Goal: Task Accomplishment & Management: Manage account settings

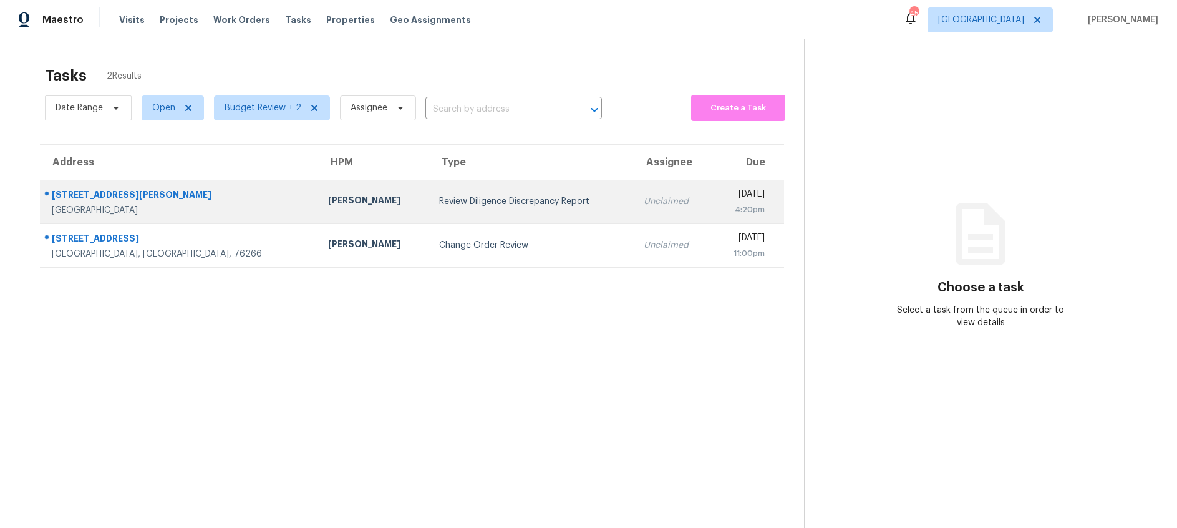
click at [452, 202] on div "Review Diligence Discrepancy Report" at bounding box center [531, 201] width 185 height 12
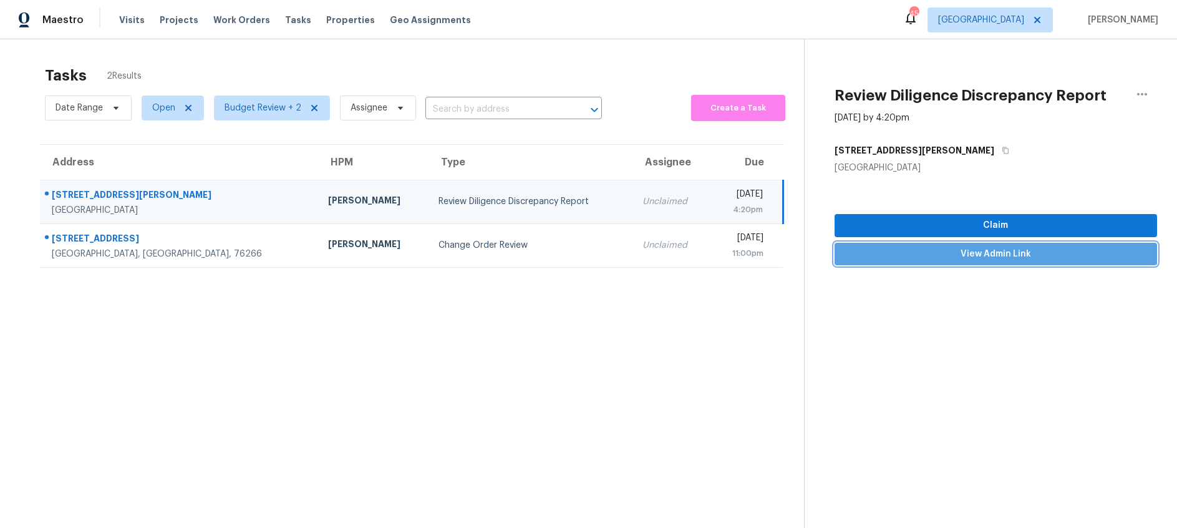
click at [948, 251] on span "View Admin Link" at bounding box center [996, 254] width 303 height 16
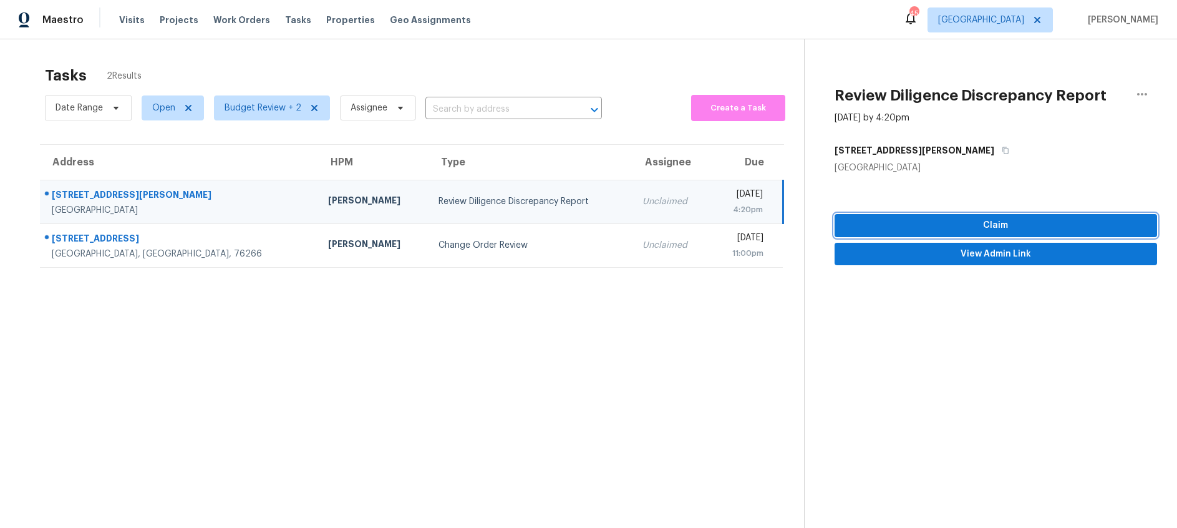
click at [961, 222] on span "Claim" at bounding box center [996, 226] width 303 height 16
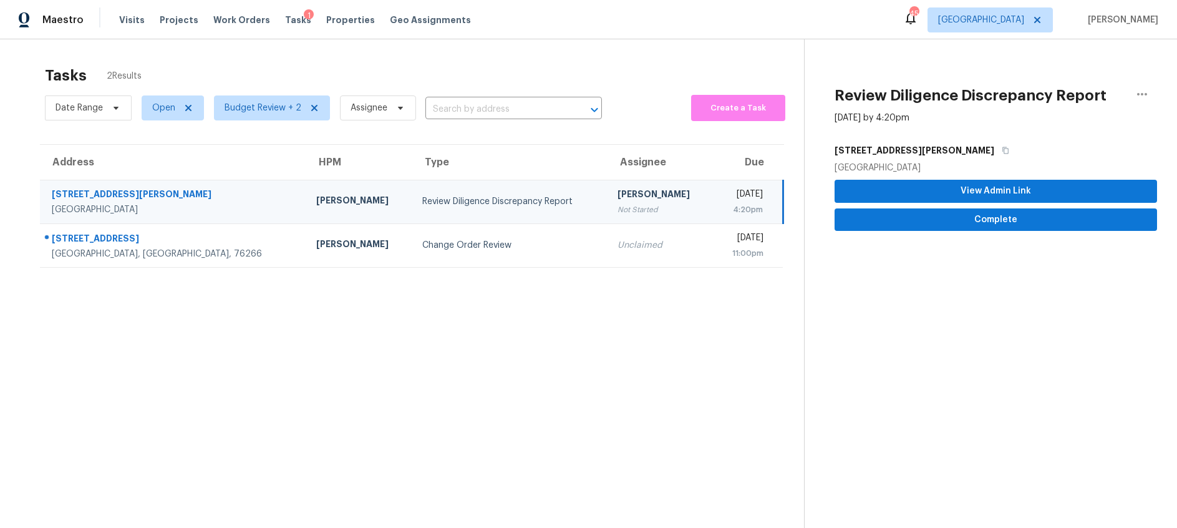
click at [86, 193] on div "[STREET_ADDRESS][PERSON_NAME]" at bounding box center [174, 196] width 245 height 16
click at [936, 223] on span "Complete" at bounding box center [996, 220] width 303 height 16
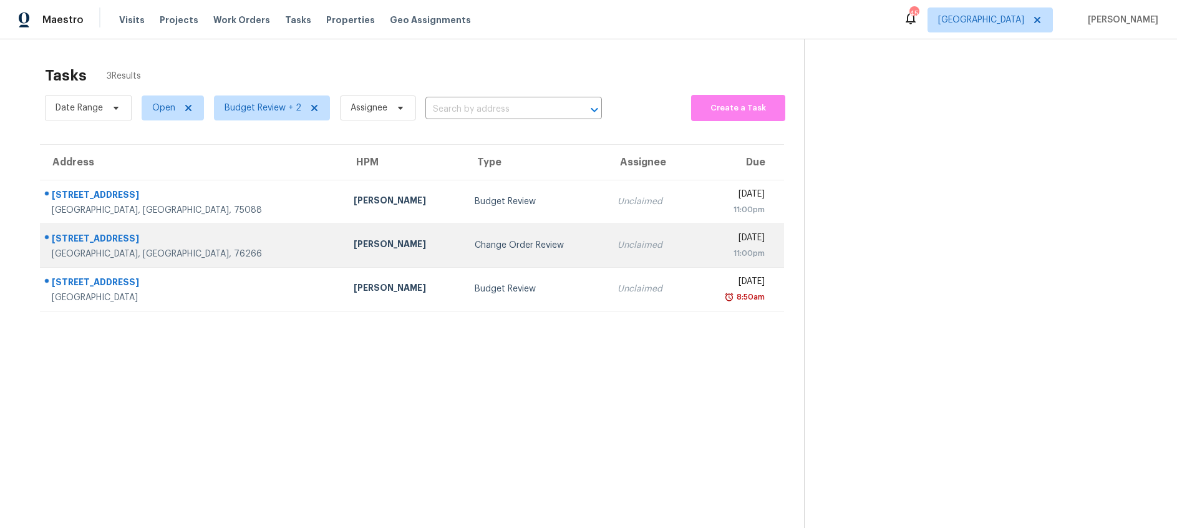
click at [475, 249] on div "Change Order Review" at bounding box center [536, 245] width 123 height 12
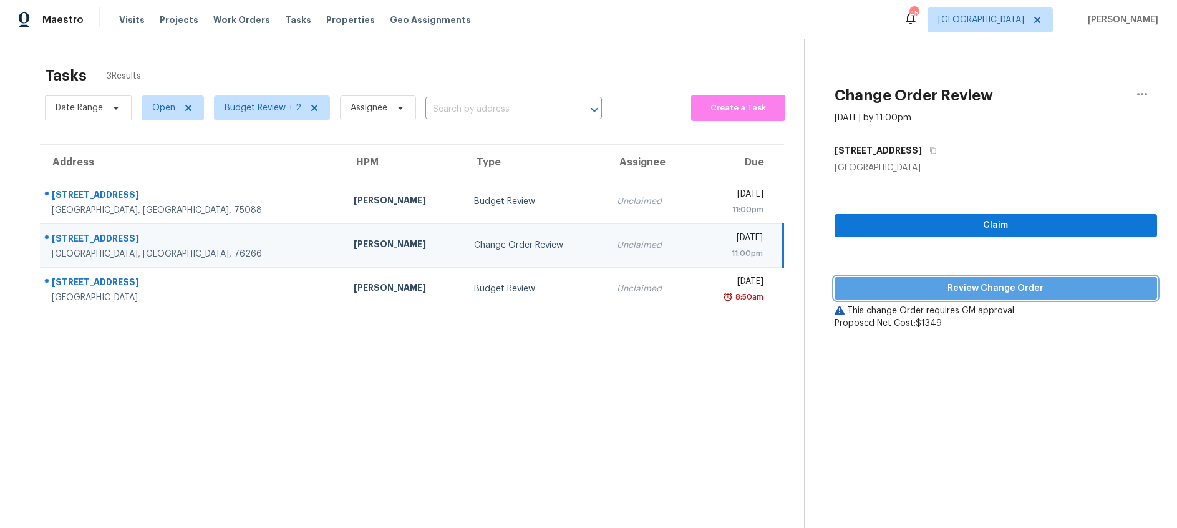
click at [898, 284] on span "Review Change Order" at bounding box center [996, 289] width 303 height 16
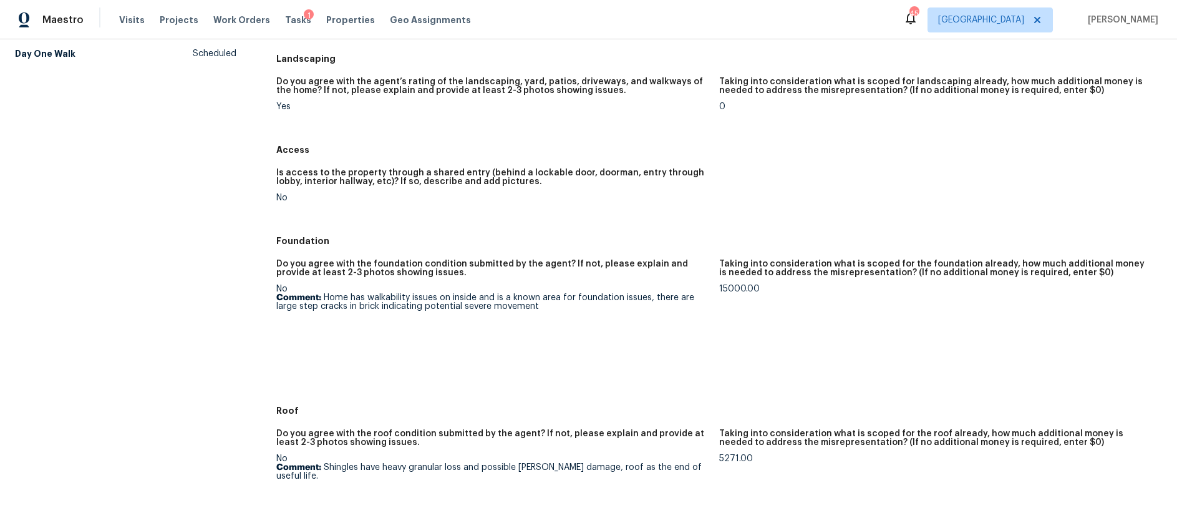
scroll to position [146, 0]
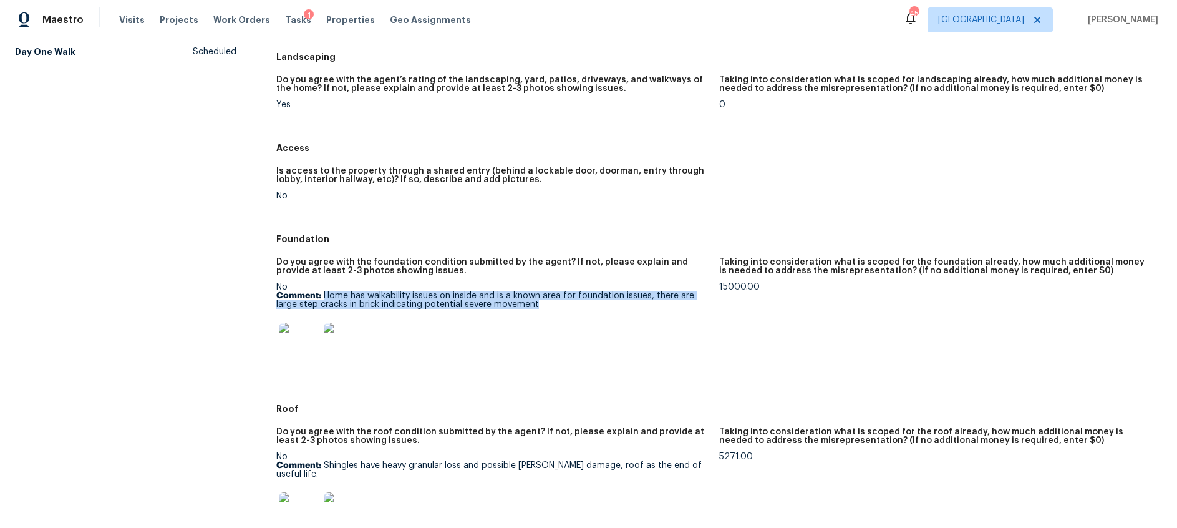
drag, startPoint x: 539, startPoint y: 304, endPoint x: 323, endPoint y: 297, distance: 216.0
click at [323, 297] on p "Comment: Home has walkability issues on inside and is a known area for foundati…" at bounding box center [492, 299] width 433 height 17
copy p "Home has walkability issues on inside and is a known area for foundation issues…"
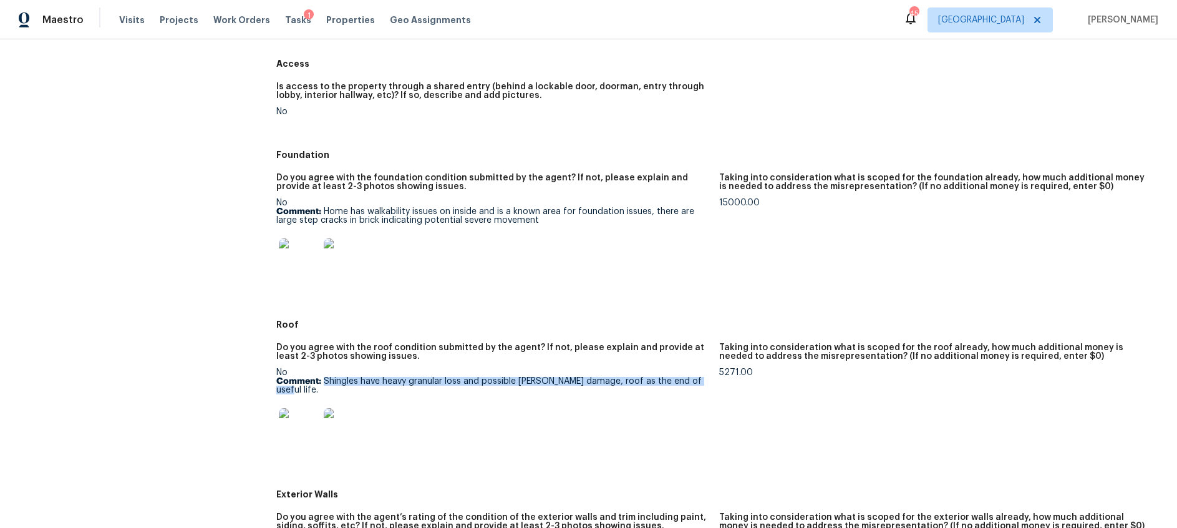
drag, startPoint x: 325, startPoint y: 381, endPoint x: 696, endPoint y: 386, distance: 371.2
click at [696, 386] on p "Comment: Shingles have heavy granular loss and possible haile damage, roof as t…" at bounding box center [492, 385] width 433 height 17
copy p "Shingles have heavy granular loss and possible [PERSON_NAME] damage, roof as th…"
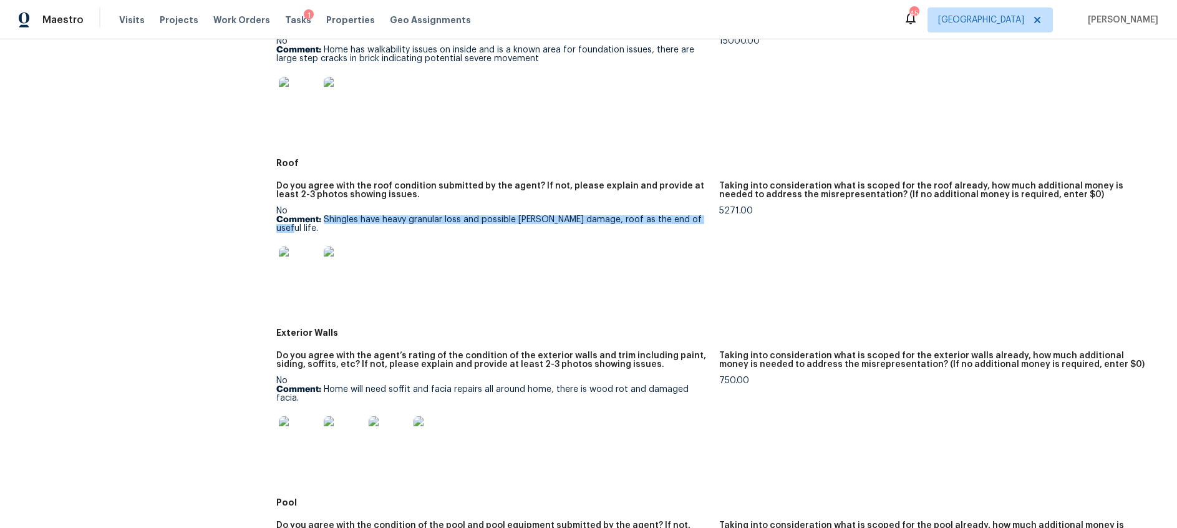
scroll to position [444, 0]
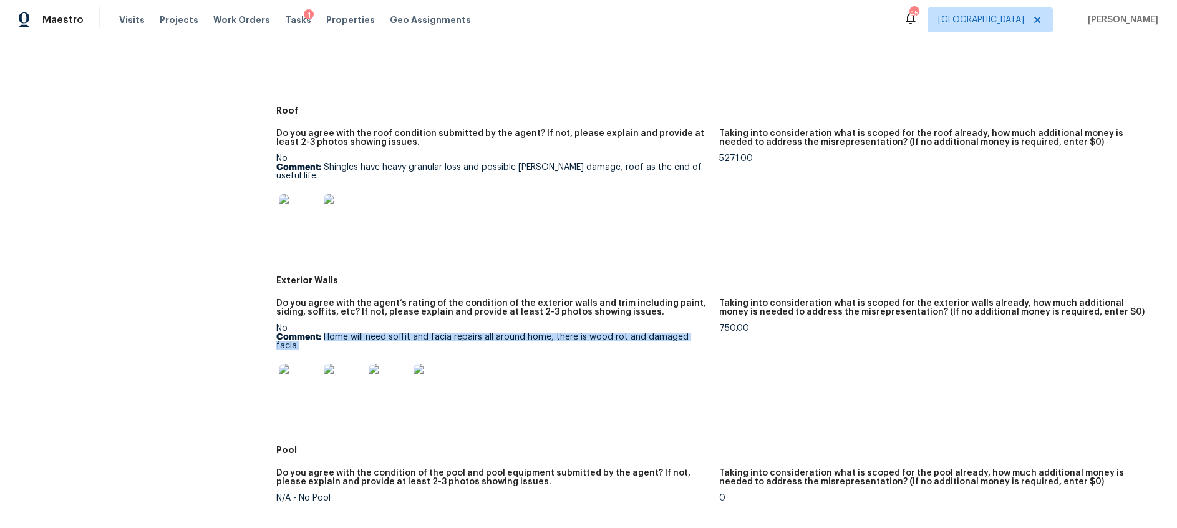
drag, startPoint x: 324, startPoint y: 329, endPoint x: 712, endPoint y: 333, distance: 388.1
click at [712, 333] on figure "Do you agree with the agent’s rating of the condition of the exterior walls and…" at bounding box center [497, 365] width 443 height 132
copy p "Home will need soffit and facia repairs all around home, there is wood rot and …"
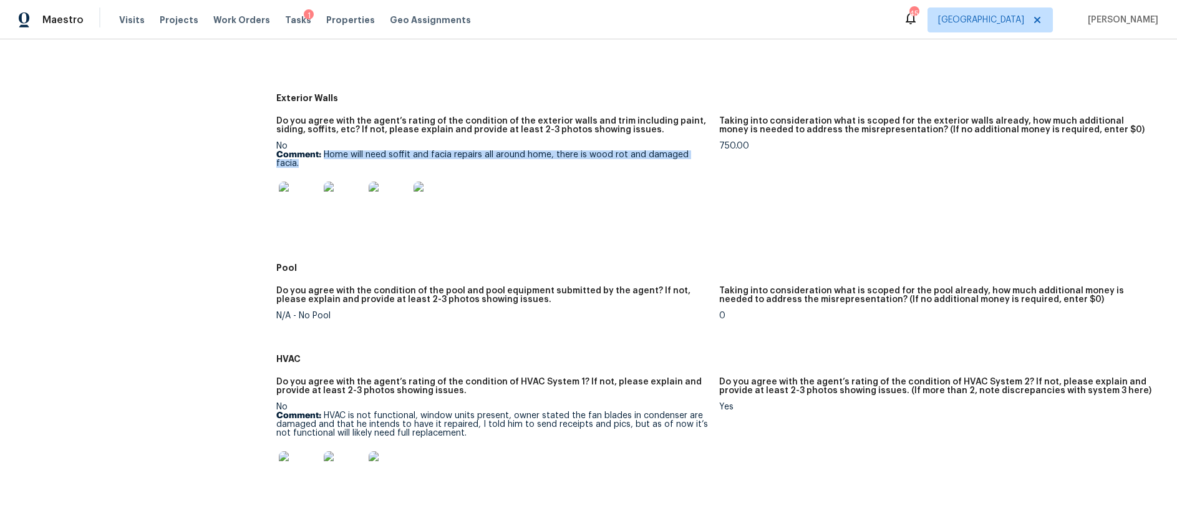
scroll to position [731, 0]
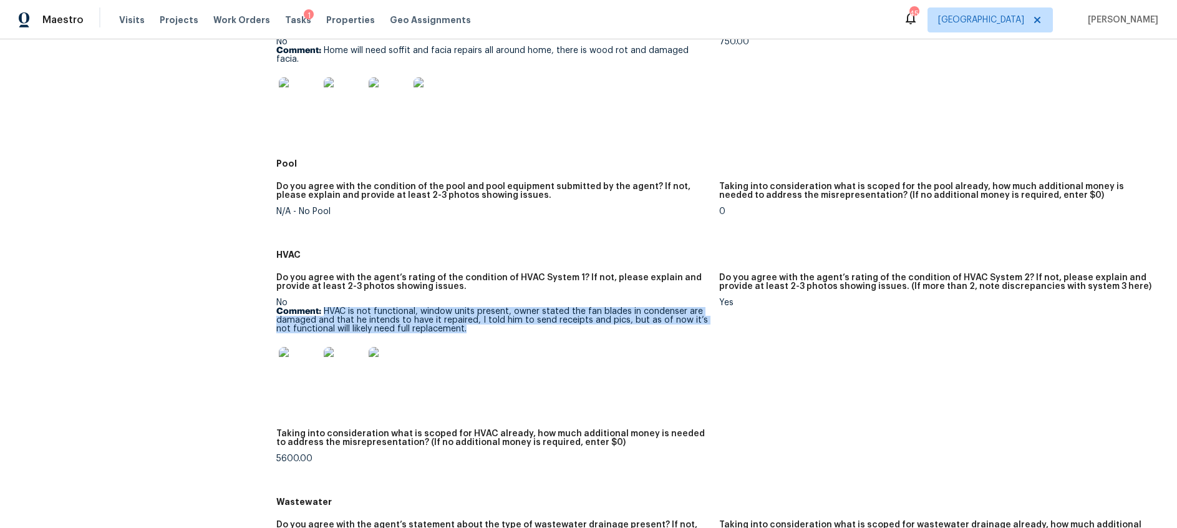
drag, startPoint x: 326, startPoint y: 294, endPoint x: 488, endPoint y: 317, distance: 164.4
click at [488, 317] on p "Comment: HVAC is not functional, window units present, owner stated the fan bla…" at bounding box center [492, 320] width 433 height 26
copy p "HVAC is not functional, window units present, owner stated the fan blades in co…"
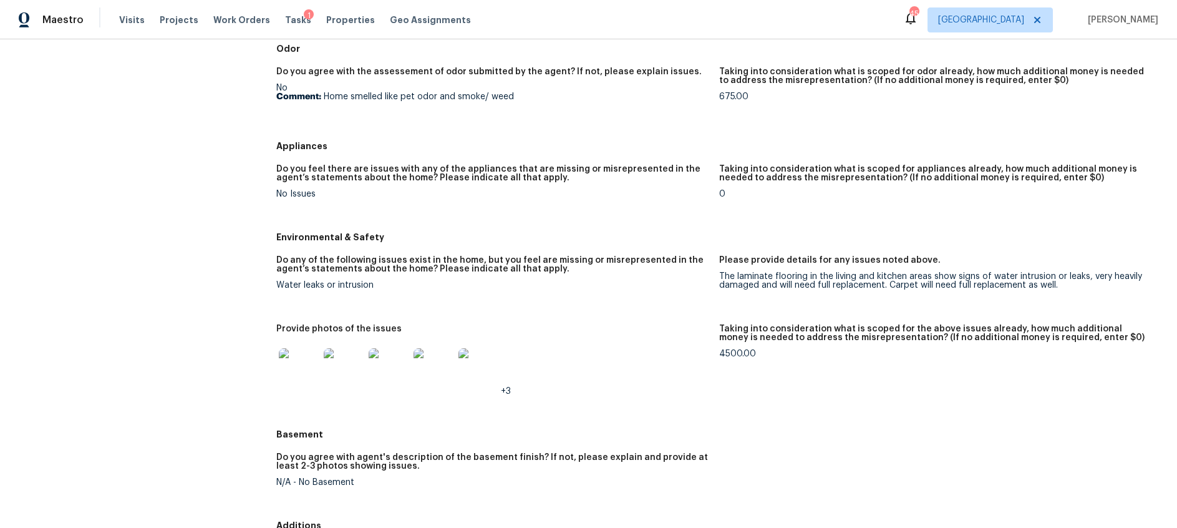
scroll to position [1301, 0]
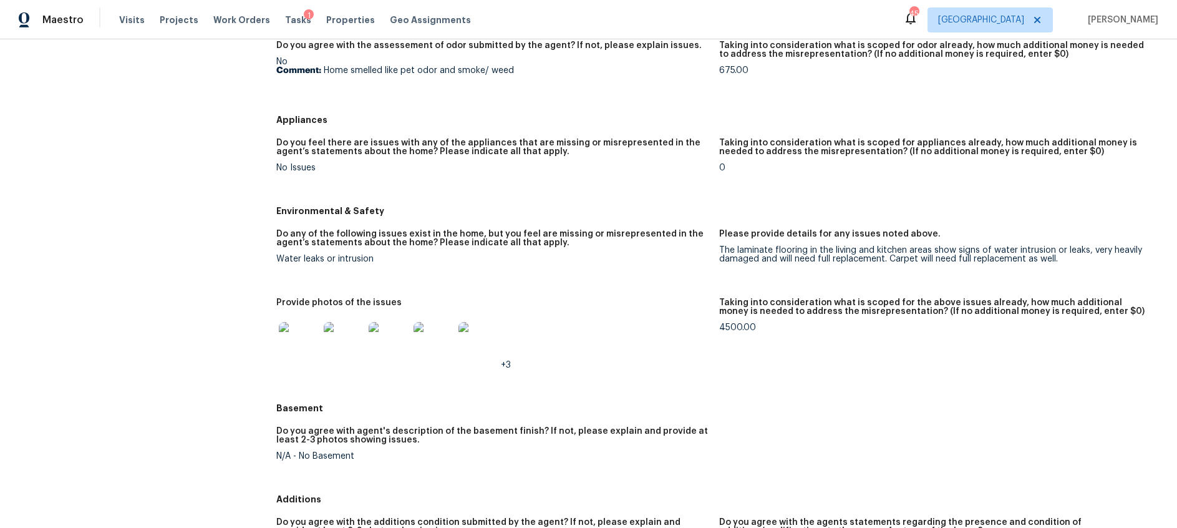
click at [680, 256] on figure "Do any of the following issues exist in the home, but you feel are missing or m…" at bounding box center [497, 257] width 443 height 54
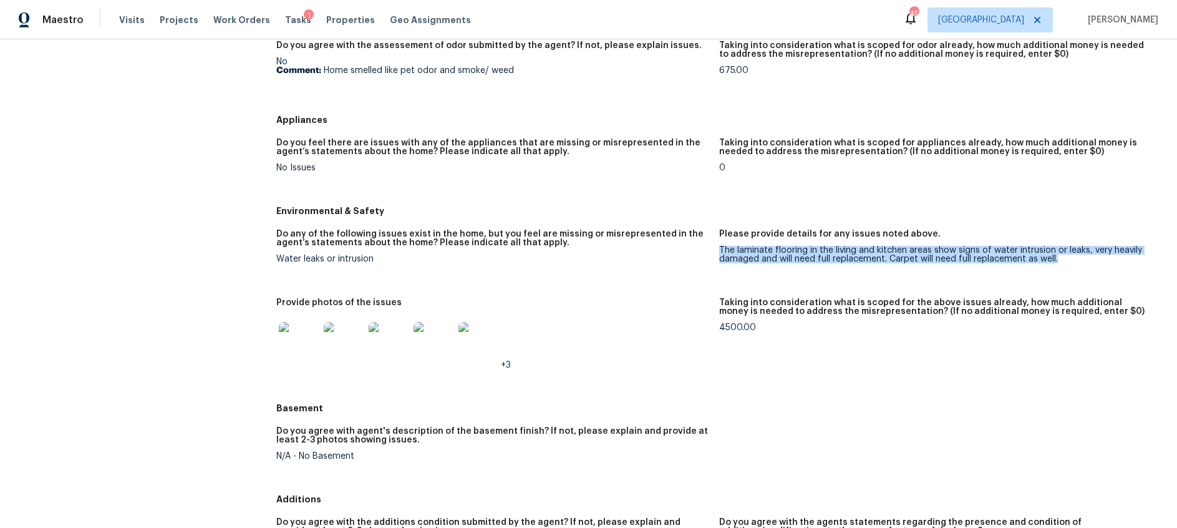
drag, startPoint x: 725, startPoint y: 233, endPoint x: 1062, endPoint y: 245, distance: 337.7
click at [1062, 246] on div "The laminate flooring in the living and kitchen areas show signs of water intru…" at bounding box center [935, 254] width 433 height 17
copy div "The laminate flooring in the living and kitchen areas show signs of water intru…"
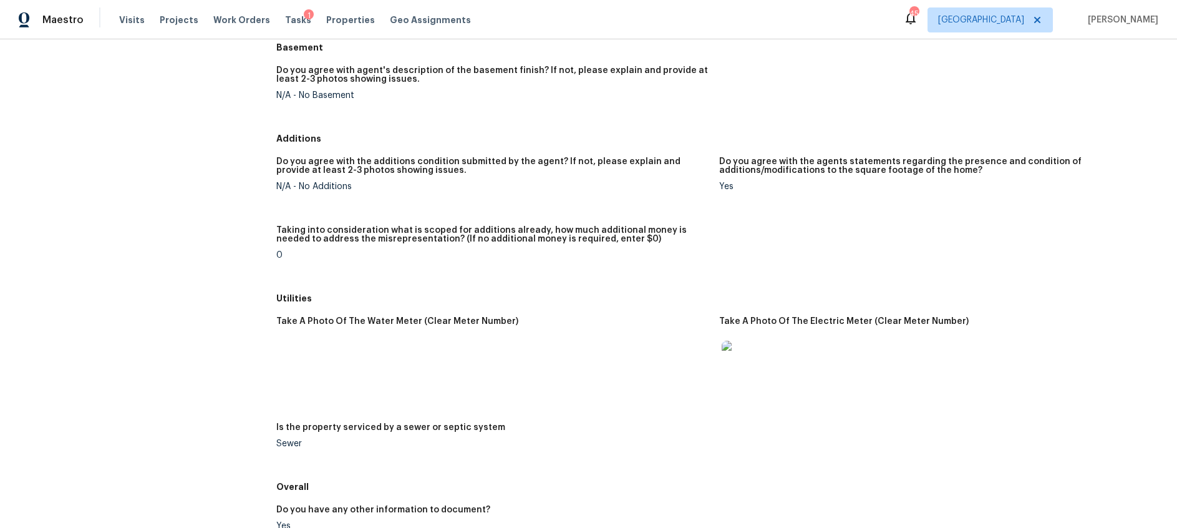
scroll to position [1797, 0]
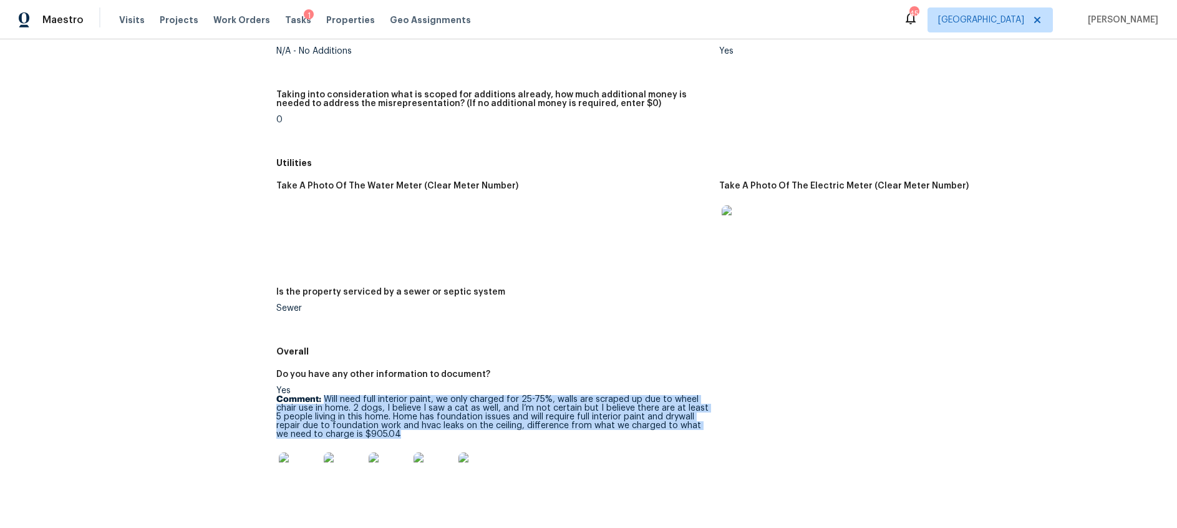
drag, startPoint x: 326, startPoint y: 383, endPoint x: 489, endPoint y: 420, distance: 167.5
click at [489, 420] on p "Comment: Will need full interior paint, we only charged for 25-75%, walls are s…" at bounding box center [492, 417] width 433 height 44
copy p "Will need full interior paint, we only charged for 25-75%, walls are scraped up…"
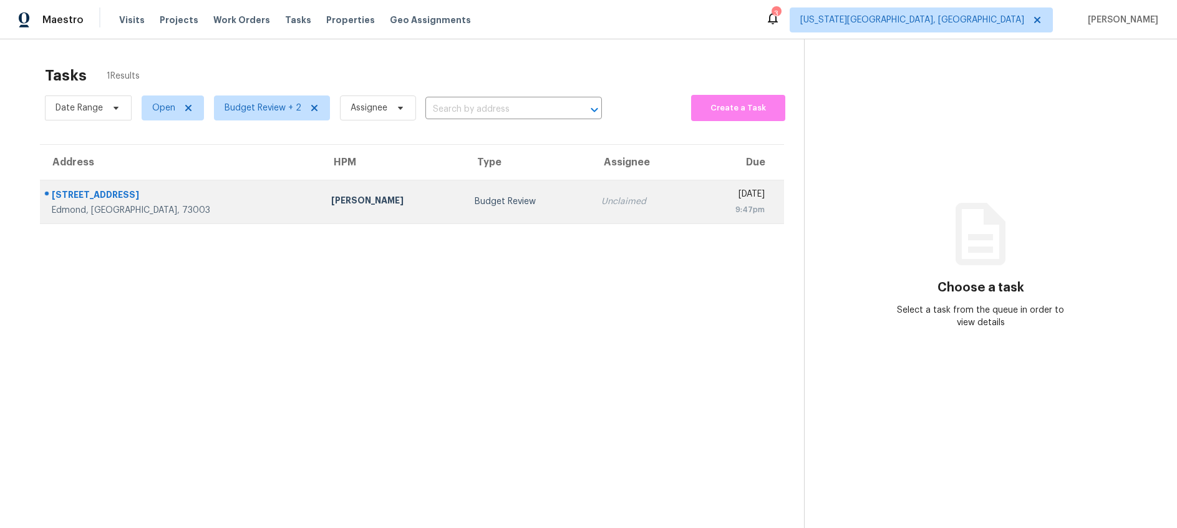
click at [331, 195] on div "Jason Leeth" at bounding box center [393, 202] width 124 height 16
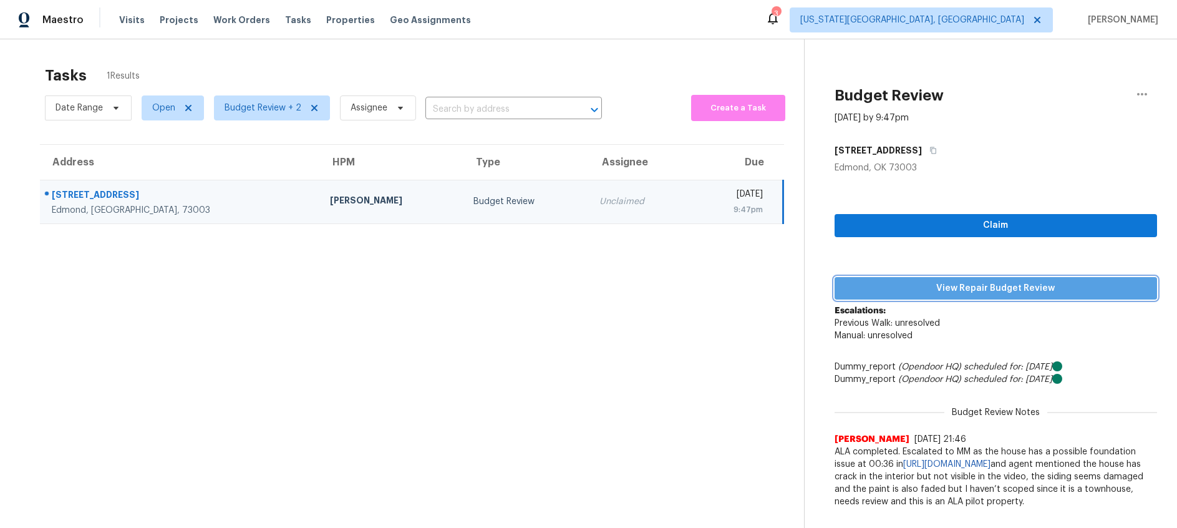
click at [946, 284] on span "View Repair Budget Review" at bounding box center [996, 289] width 303 height 16
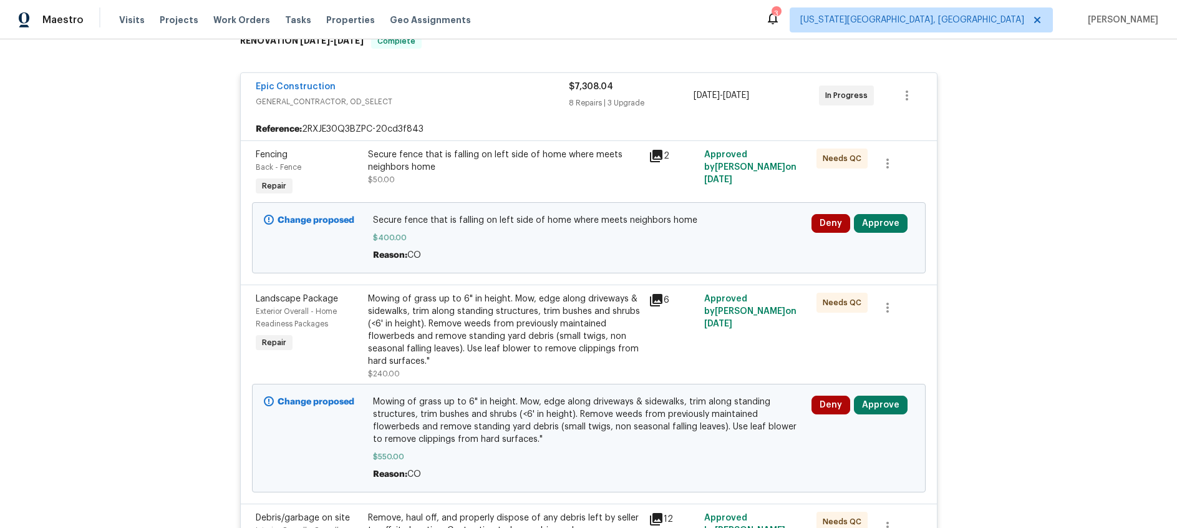
scroll to position [226, 0]
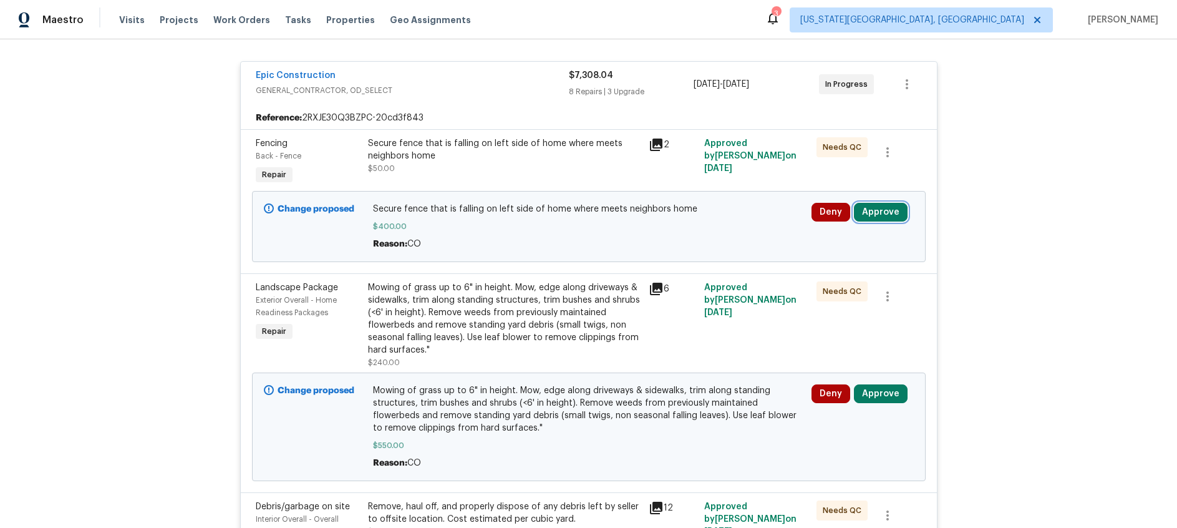
click at [884, 216] on button "Approve" at bounding box center [881, 212] width 54 height 19
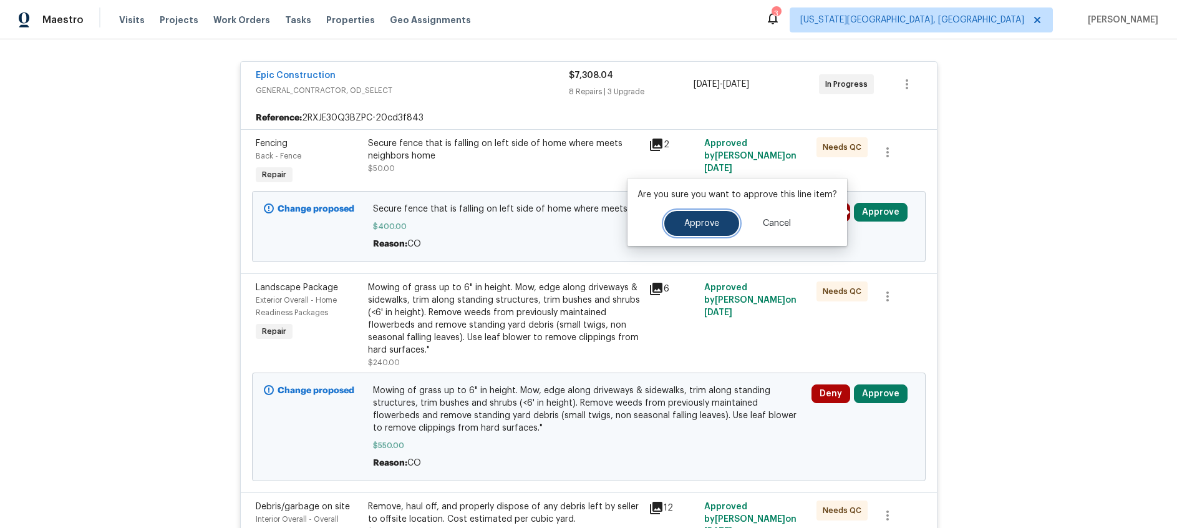
click at [696, 226] on span "Approve" at bounding box center [701, 223] width 35 height 9
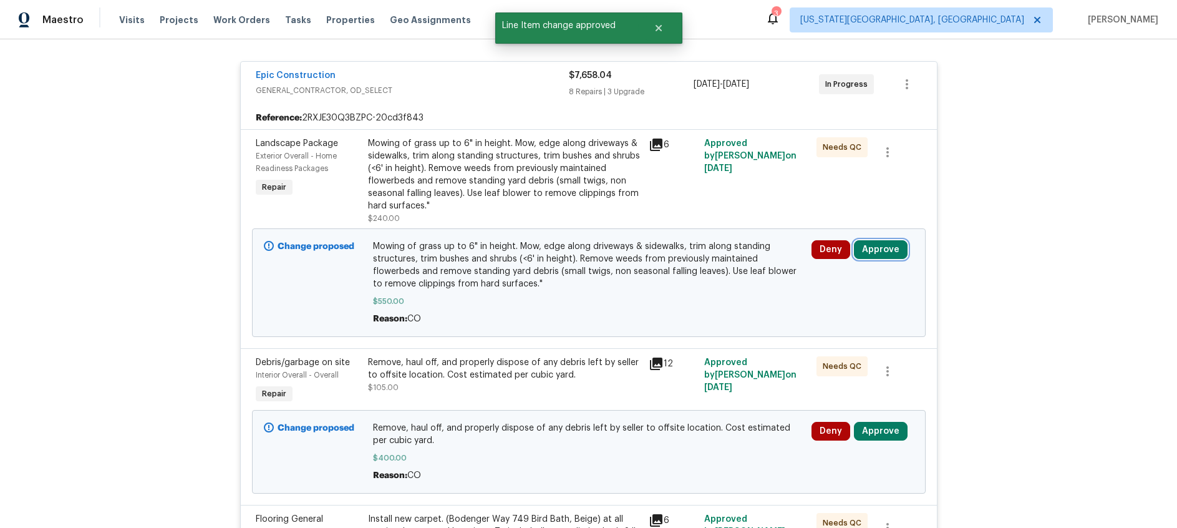
click at [884, 250] on button "Approve" at bounding box center [881, 249] width 54 height 19
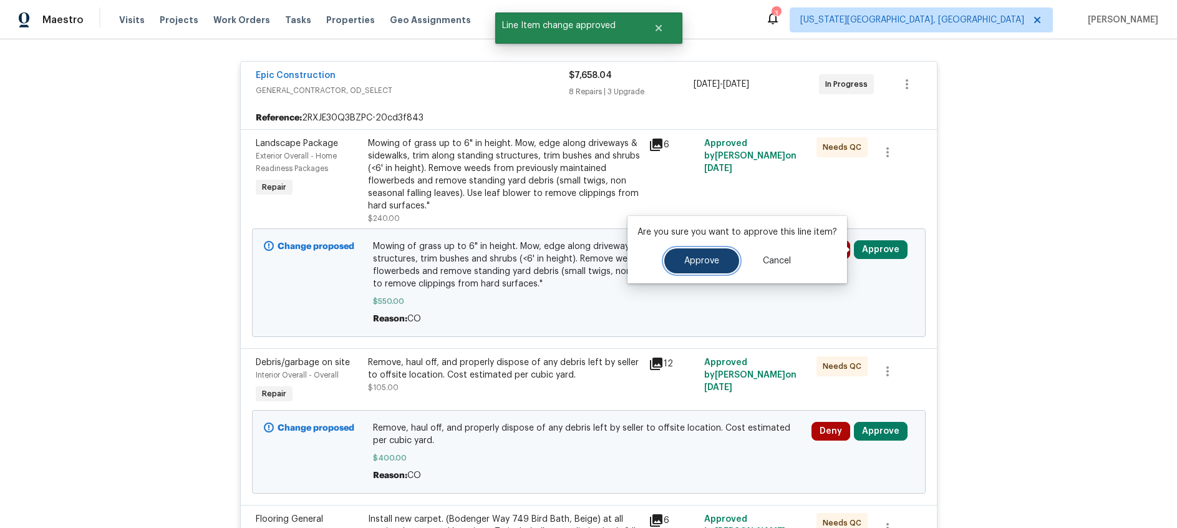
click at [709, 256] on span "Approve" at bounding box center [701, 260] width 35 height 9
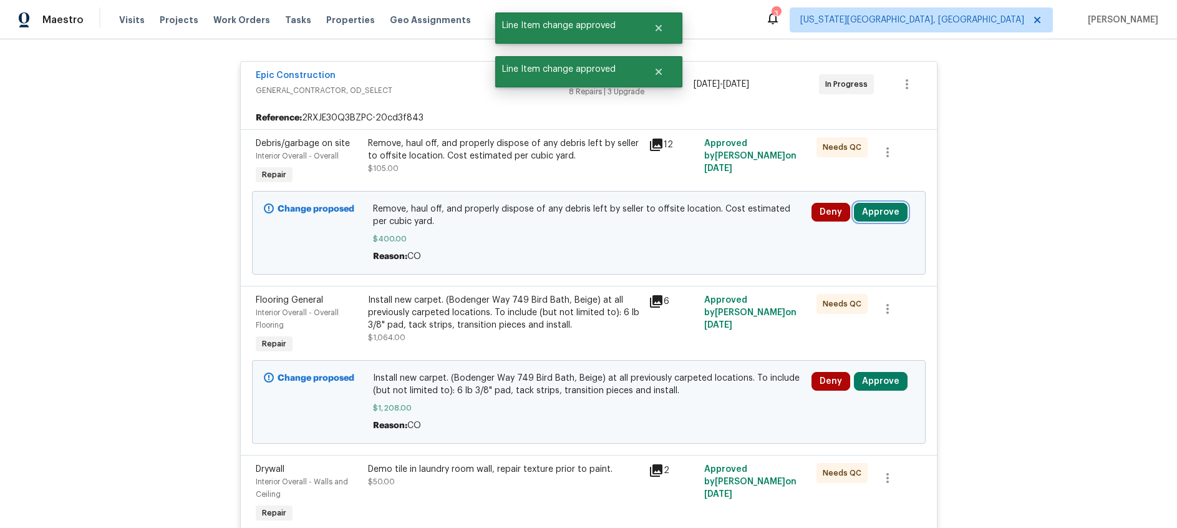
click at [890, 212] on button "Approve" at bounding box center [881, 212] width 54 height 19
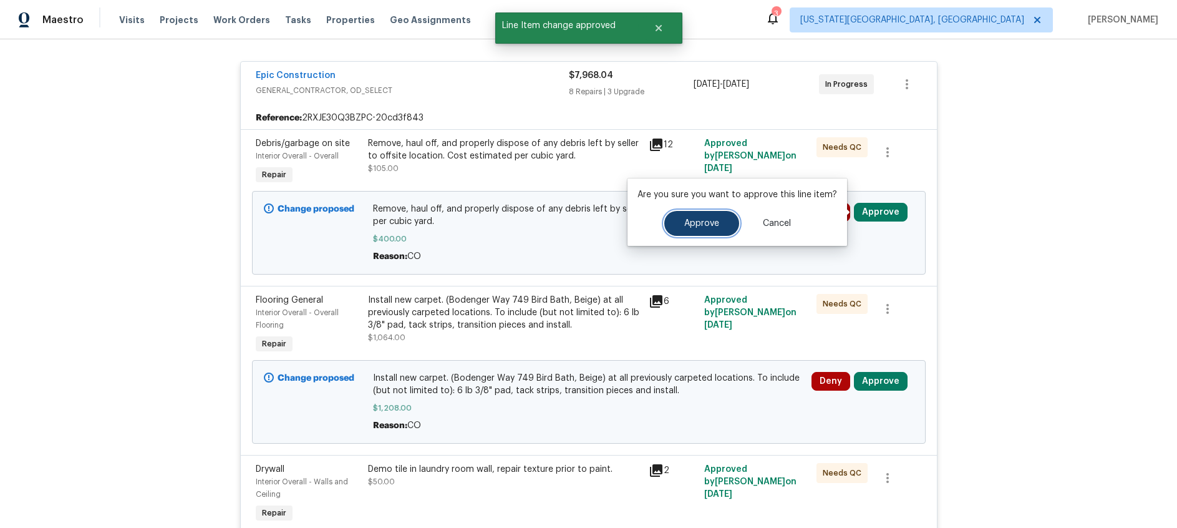
click at [697, 225] on span "Approve" at bounding box center [701, 223] width 35 height 9
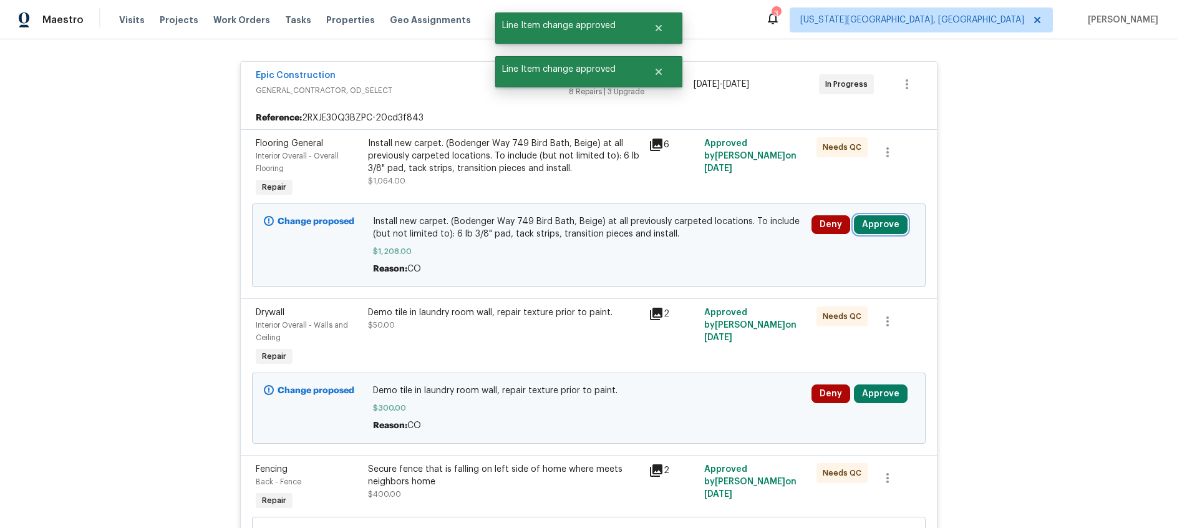
click at [886, 225] on button "Approve" at bounding box center [881, 224] width 54 height 19
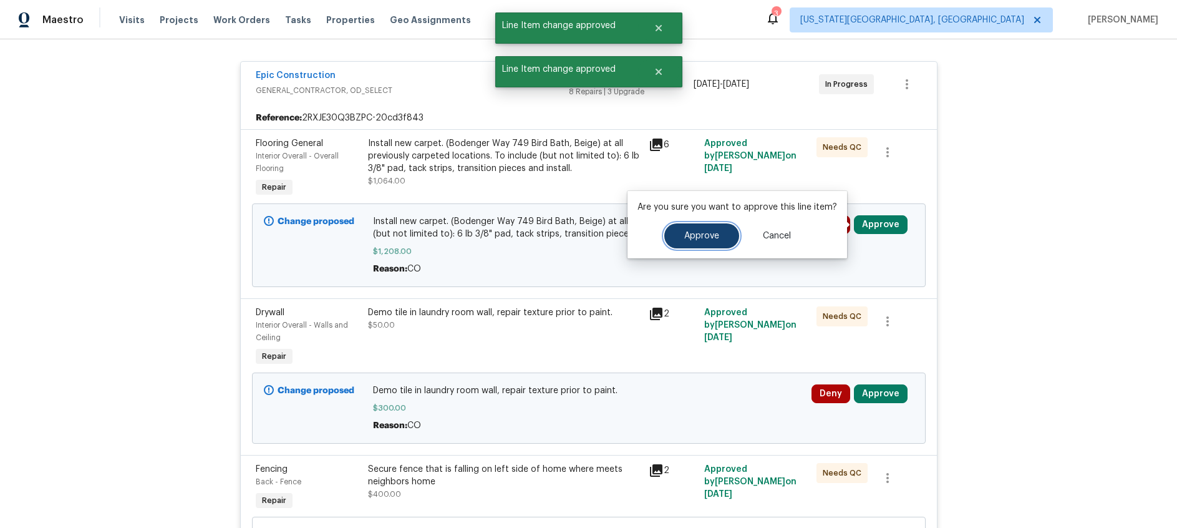
click at [704, 235] on span "Approve" at bounding box center [701, 235] width 35 height 9
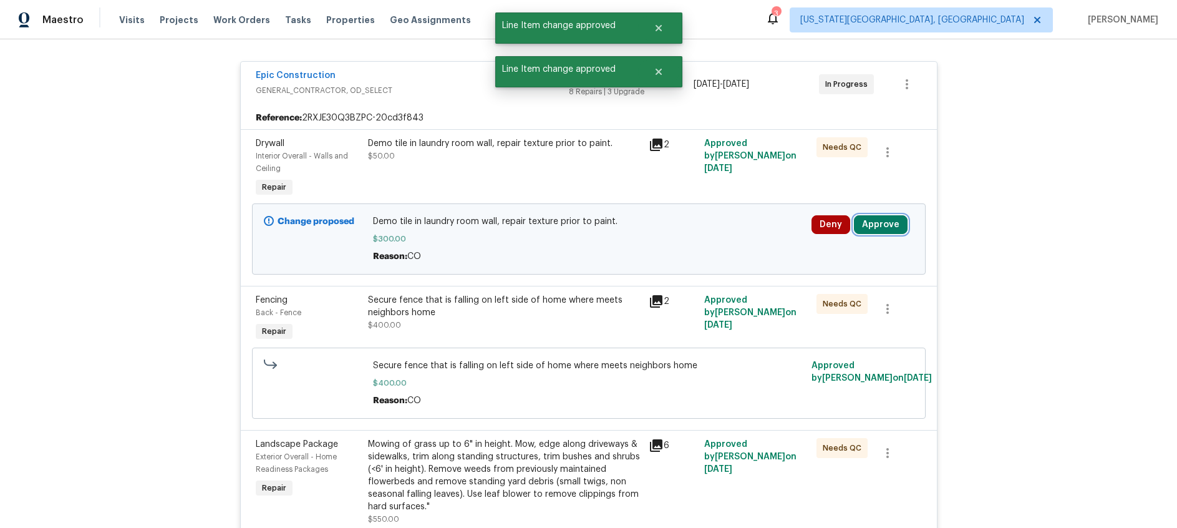
click at [883, 218] on button "Approve" at bounding box center [881, 224] width 54 height 19
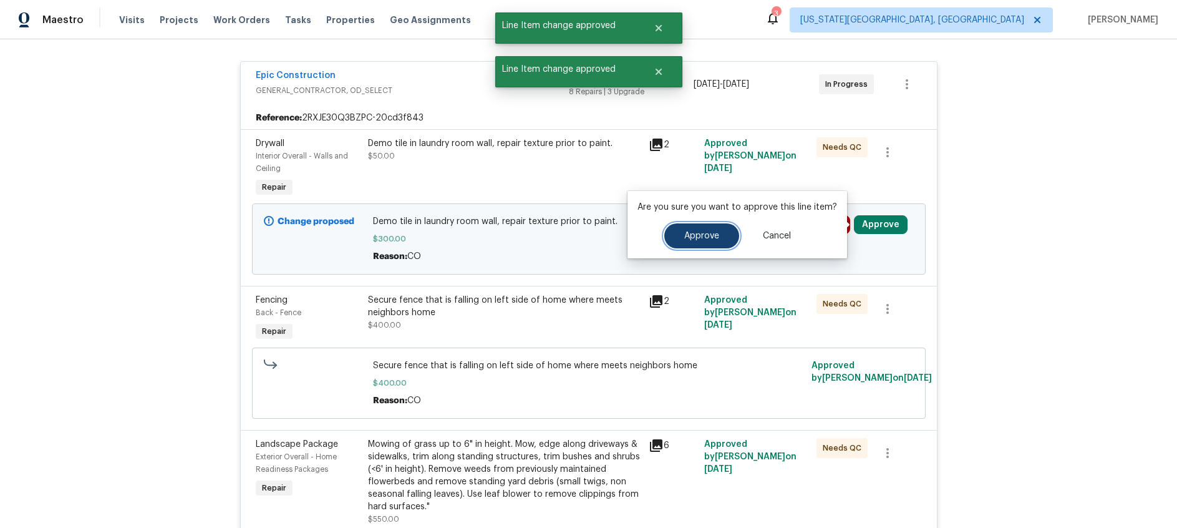
click at [717, 240] on button "Approve" at bounding box center [701, 235] width 75 height 25
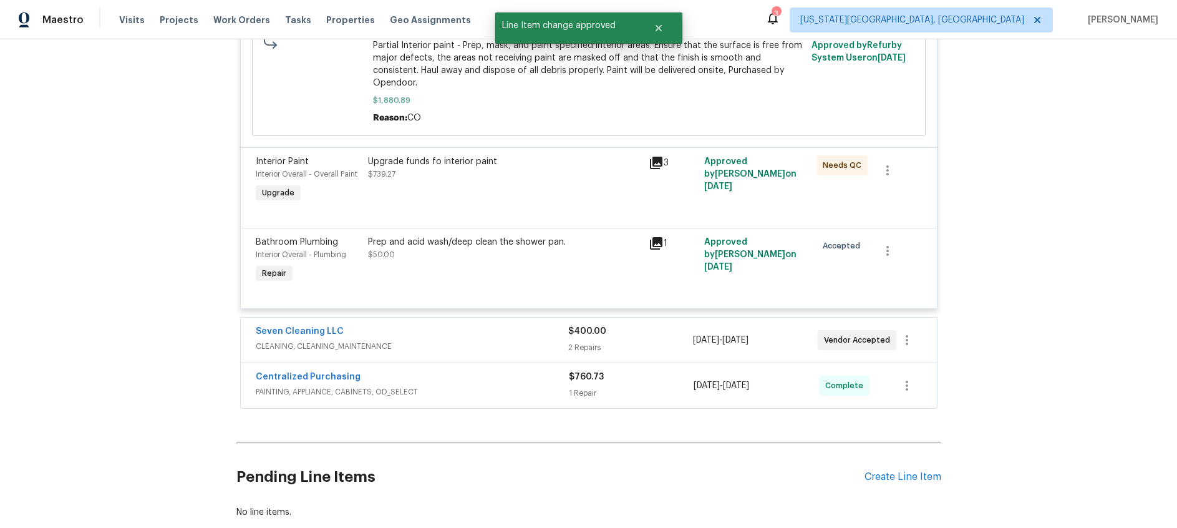
scroll to position [1593, 0]
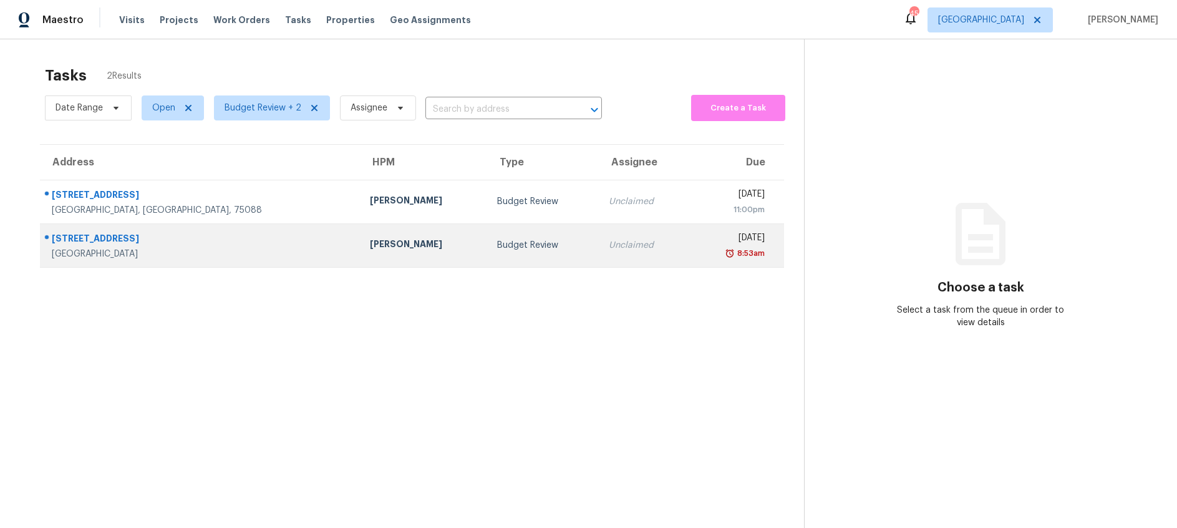
click at [487, 234] on td "Budget Review" at bounding box center [543, 245] width 112 height 44
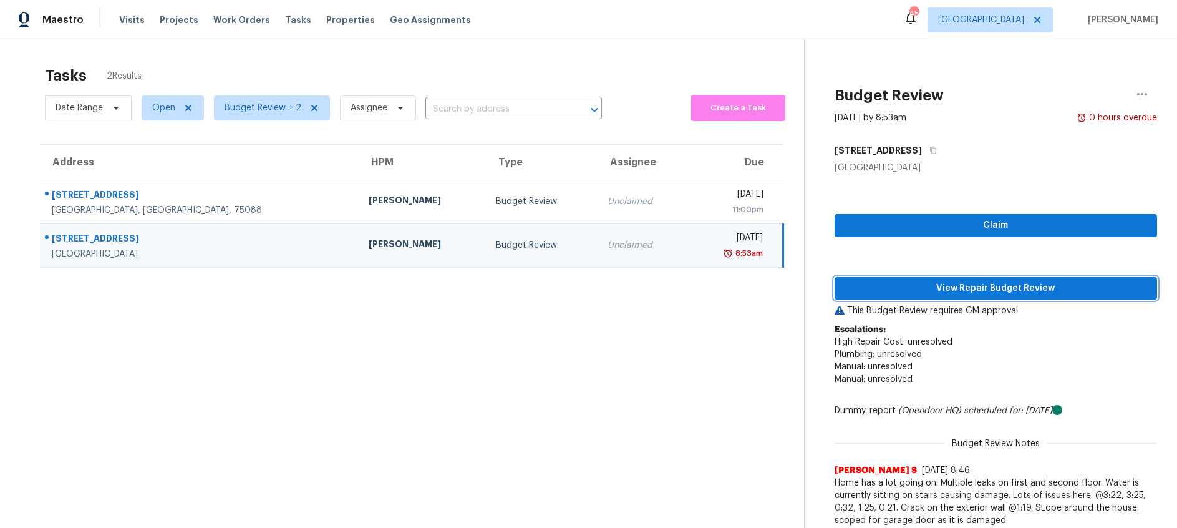
click at [877, 289] on span "View Repair Budget Review" at bounding box center [996, 289] width 303 height 16
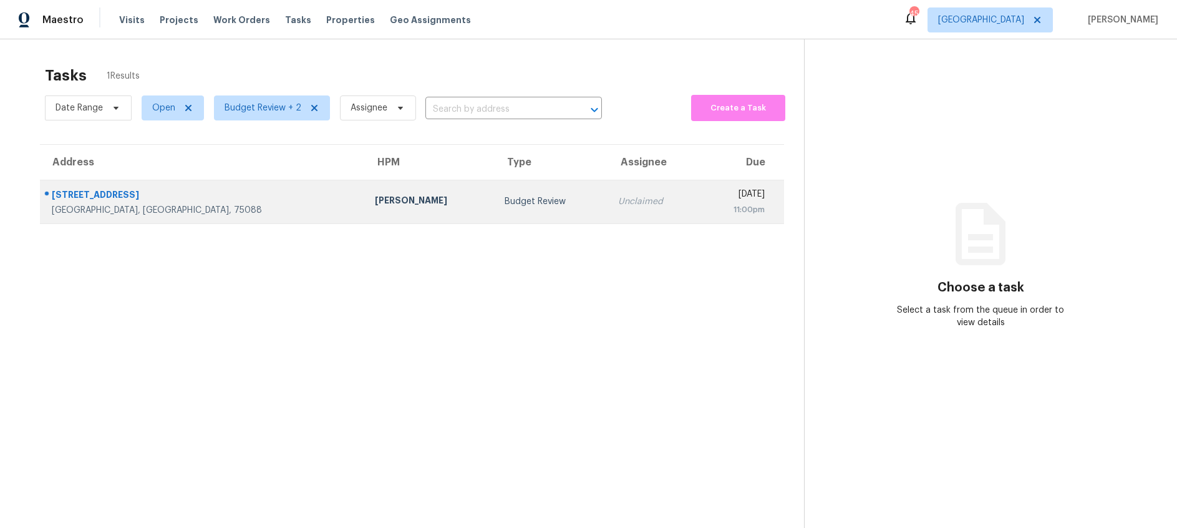
click at [495, 213] on td "Budget Review" at bounding box center [552, 202] width 114 height 44
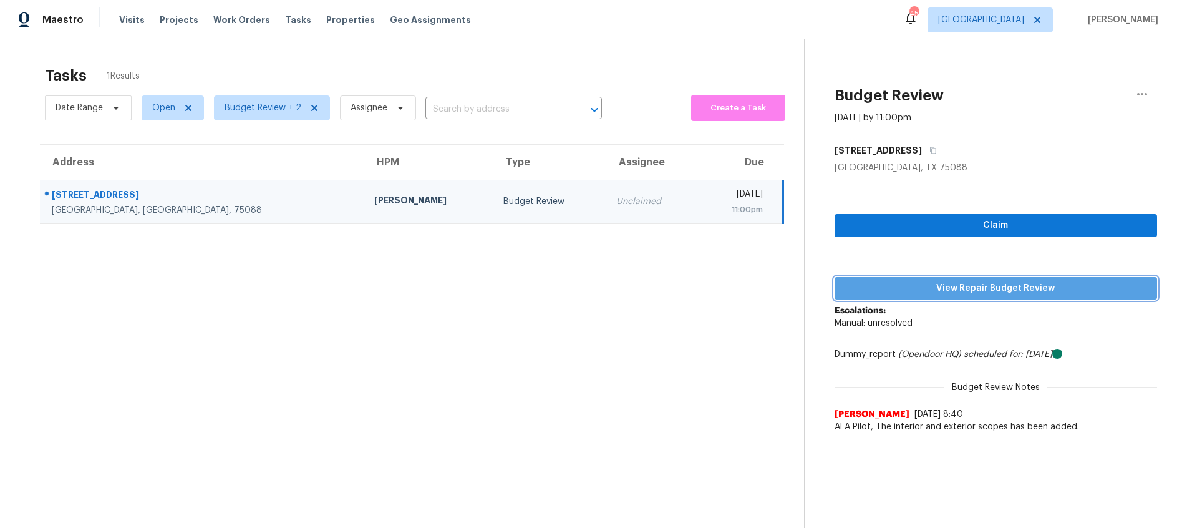
click at [928, 291] on span "View Repair Budget Review" at bounding box center [996, 289] width 303 height 16
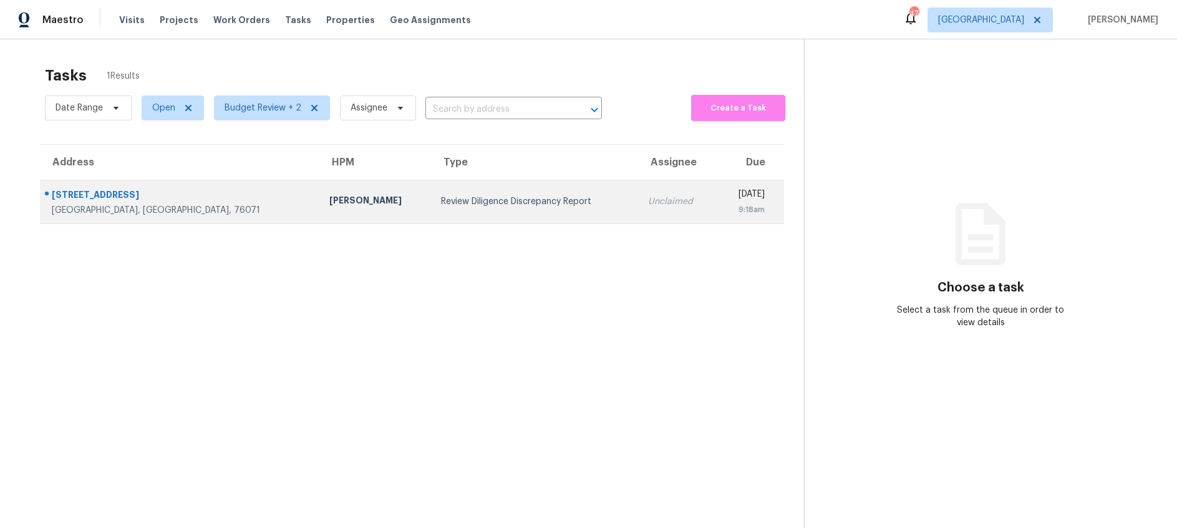
click at [441, 197] on div "Review Diligence Discrepancy Report" at bounding box center [534, 201] width 187 height 12
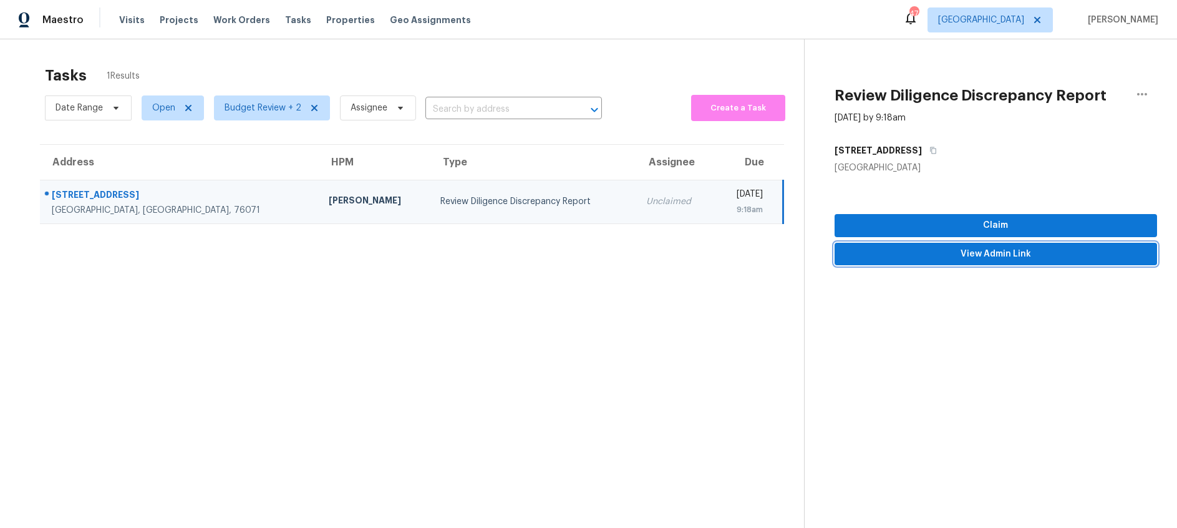
click at [940, 250] on span "View Admin Link" at bounding box center [996, 254] width 303 height 16
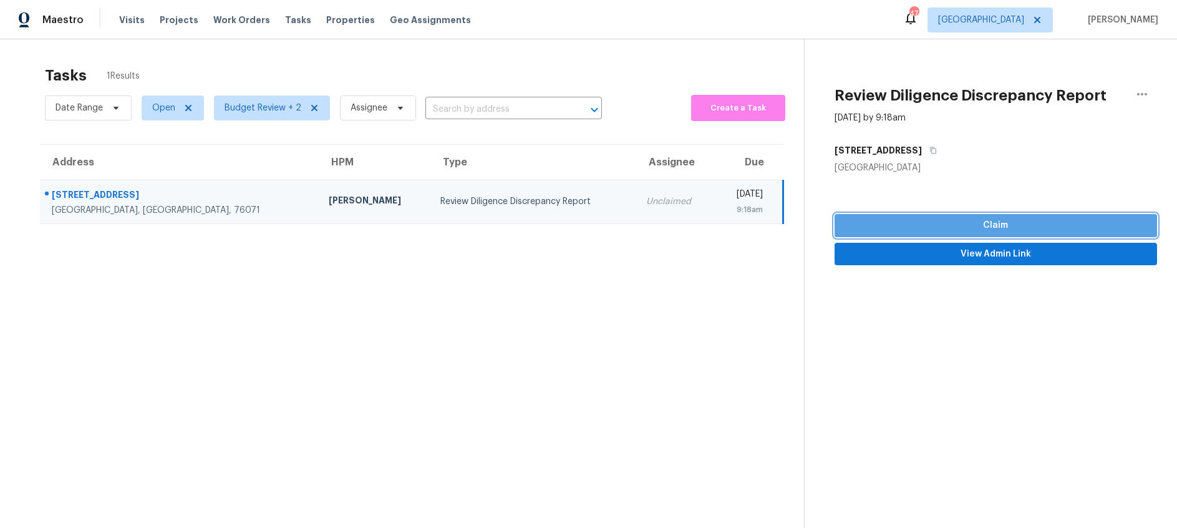
click at [938, 229] on span "Claim" at bounding box center [996, 226] width 303 height 16
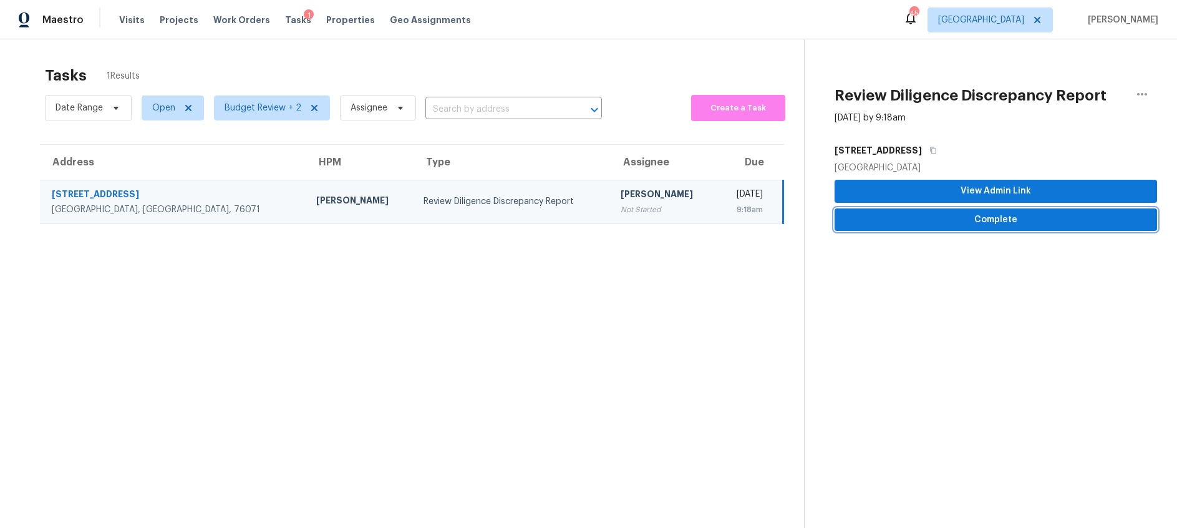
click at [954, 226] on span "Complete" at bounding box center [996, 220] width 303 height 16
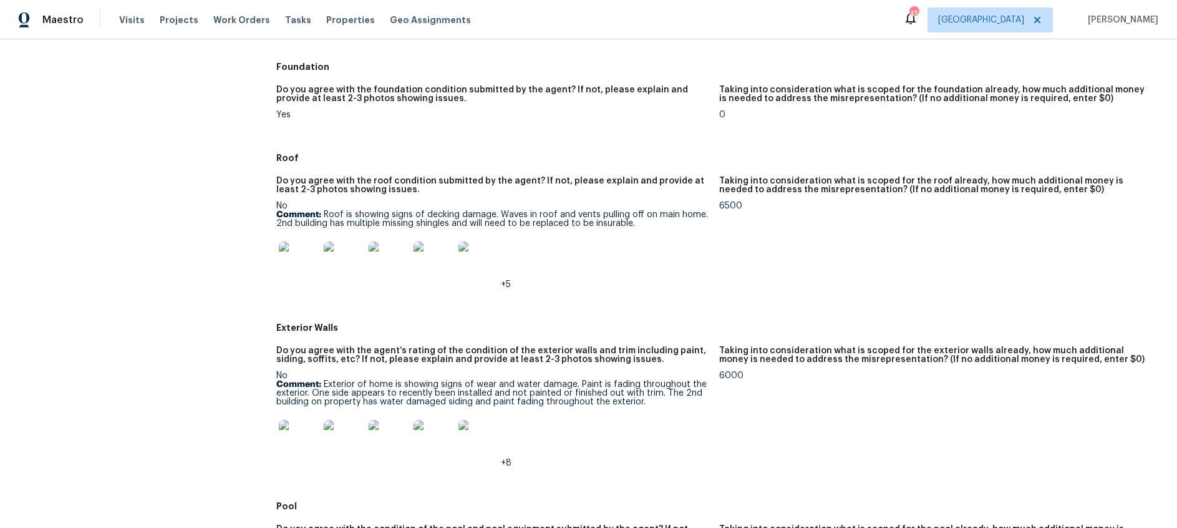
scroll to position [469, 0]
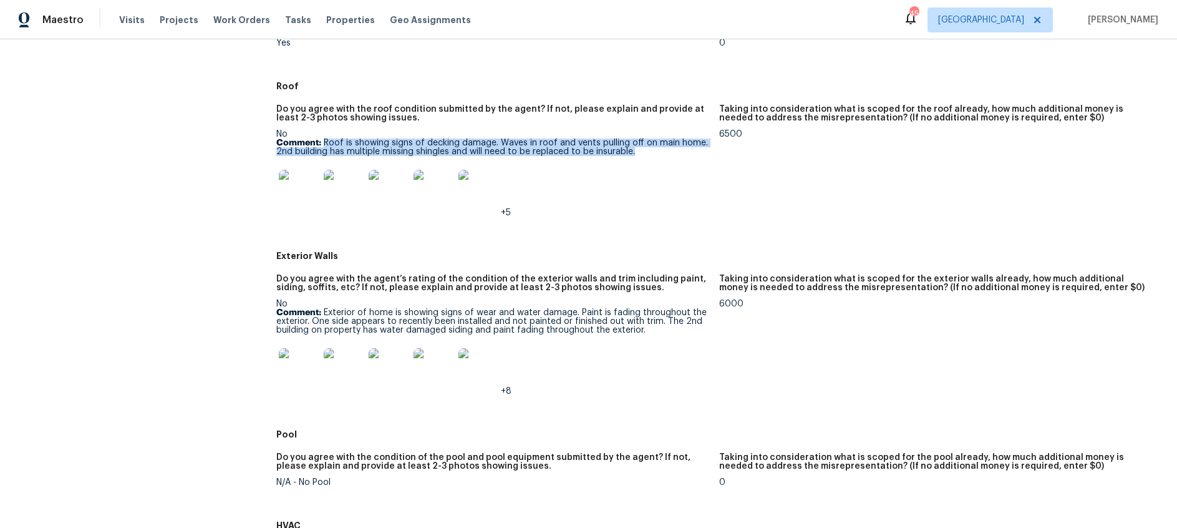
drag, startPoint x: 326, startPoint y: 142, endPoint x: 652, endPoint y: 150, distance: 326.4
click at [652, 150] on p "Comment: Roof is showing signs of decking damage. Waves in roof and vents pulli…" at bounding box center [492, 146] width 433 height 17
copy p "Roof is showing signs of decking damage. Waves in roof and vents pulling off on…"
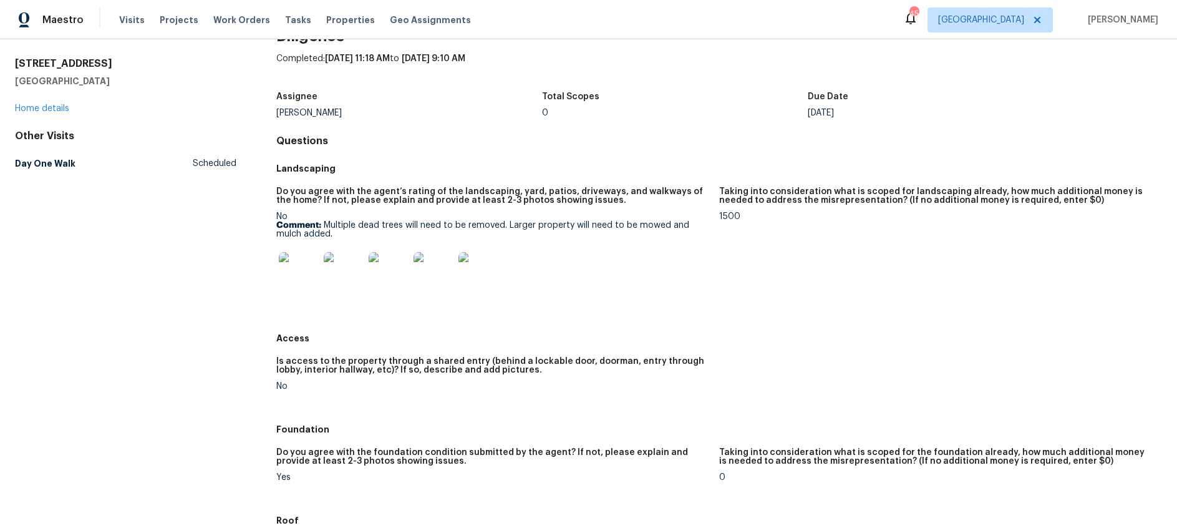
scroll to position [0, 0]
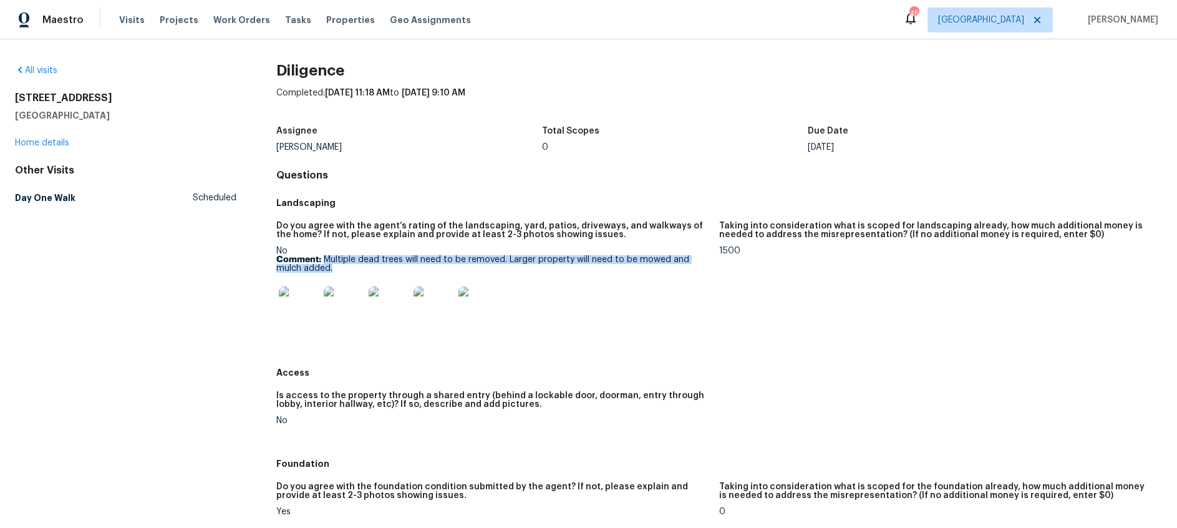
drag, startPoint x: 326, startPoint y: 258, endPoint x: 419, endPoint y: 270, distance: 94.3
click at [419, 270] on p "Comment: Multiple dead trees will need to be removed. Larger property will need…" at bounding box center [492, 263] width 433 height 17
copy p "Multiple dead trees will need to be removed. Larger property will need to be mo…"
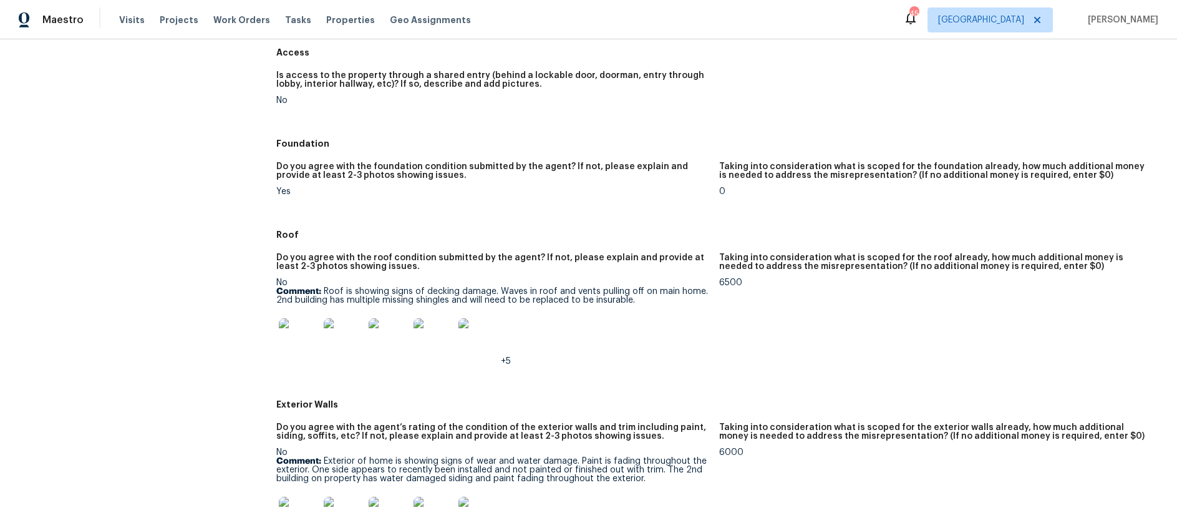
scroll to position [423, 0]
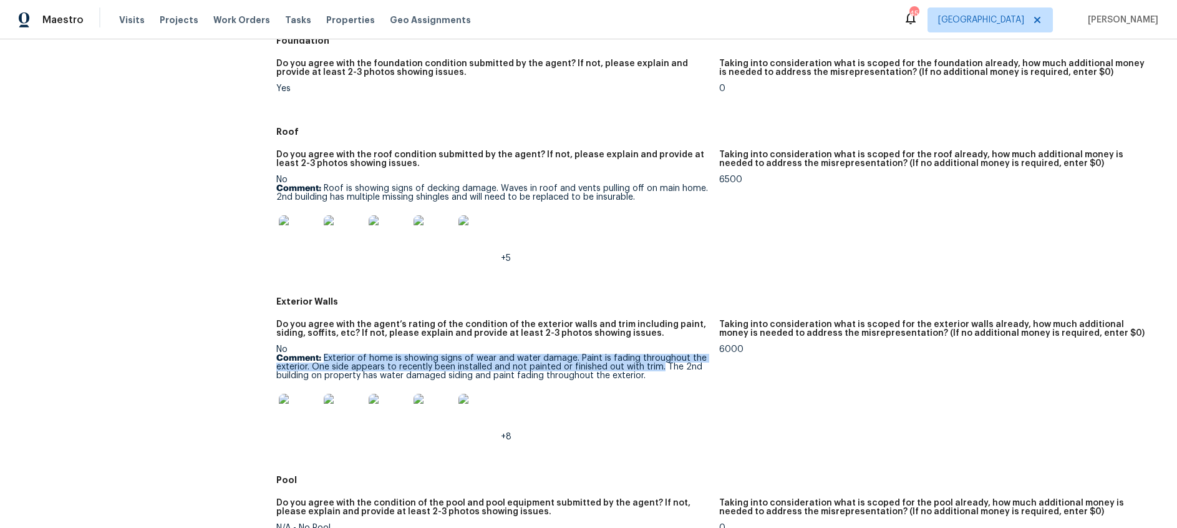
drag, startPoint x: 325, startPoint y: 358, endPoint x: 659, endPoint y: 368, distance: 334.5
click at [659, 368] on p "Comment: Exterior of home is showing signs of wear and water damage. Paint is f…" at bounding box center [492, 367] width 433 height 26
copy p "Exterior of home is showing signs of wear and water damage. Paint is fading thr…"
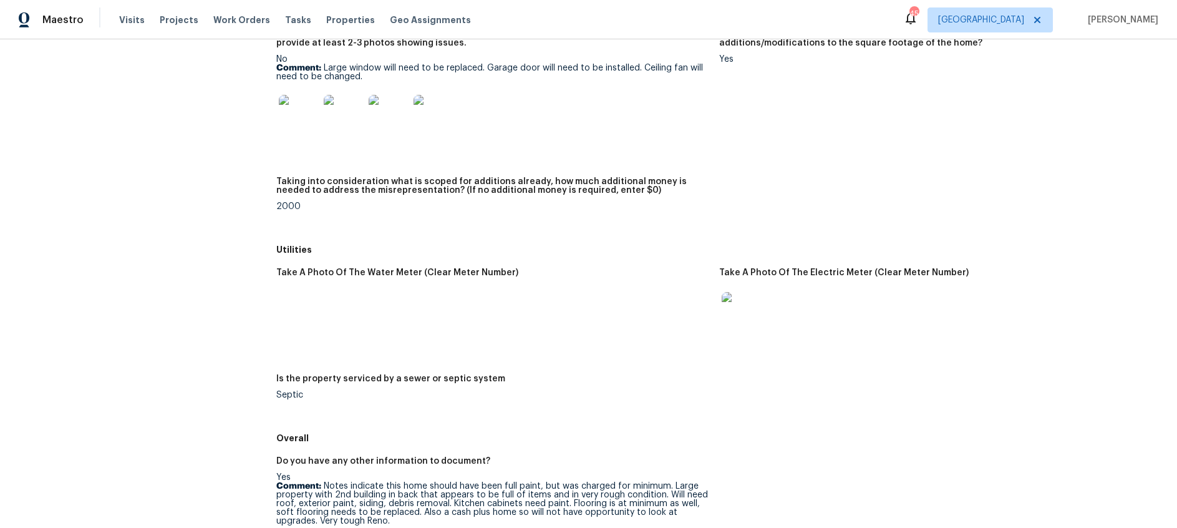
scroll to position [1780, 0]
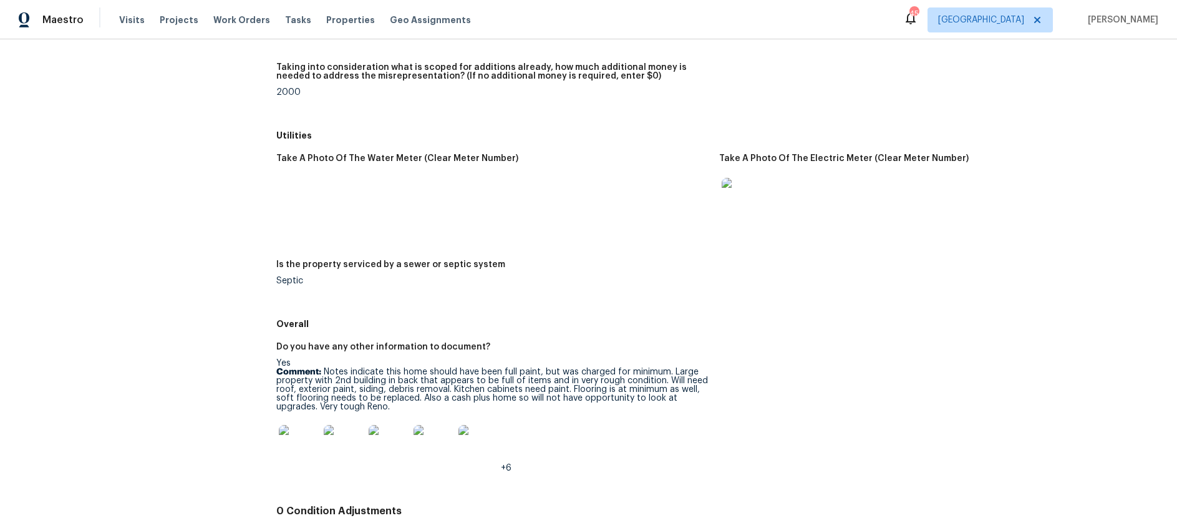
click at [349, 381] on p "Comment: Notes indicate this home should have been full paint, but was charged …" at bounding box center [492, 389] width 433 height 44
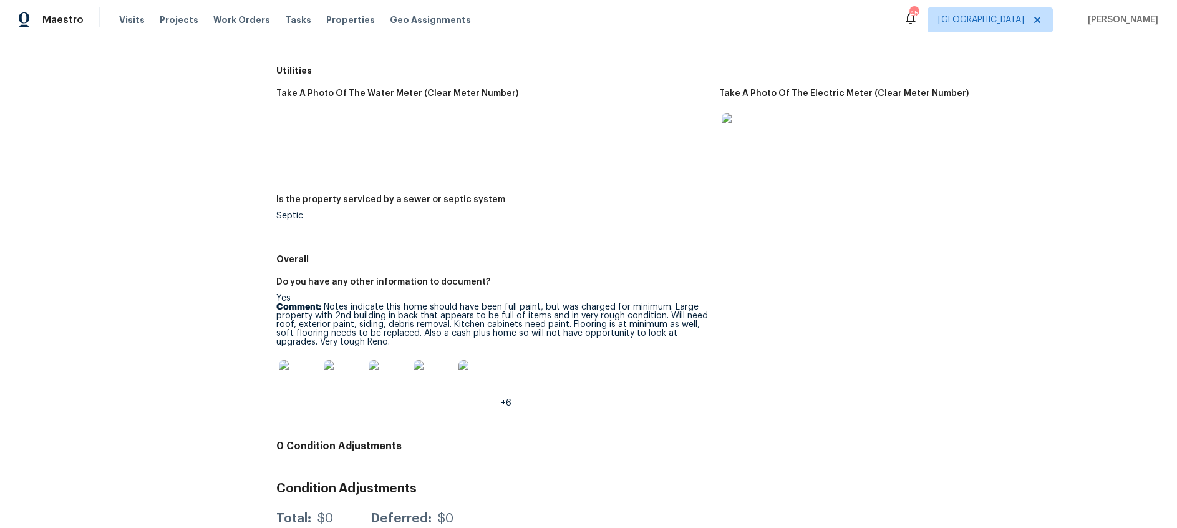
scroll to position [1871, 0]
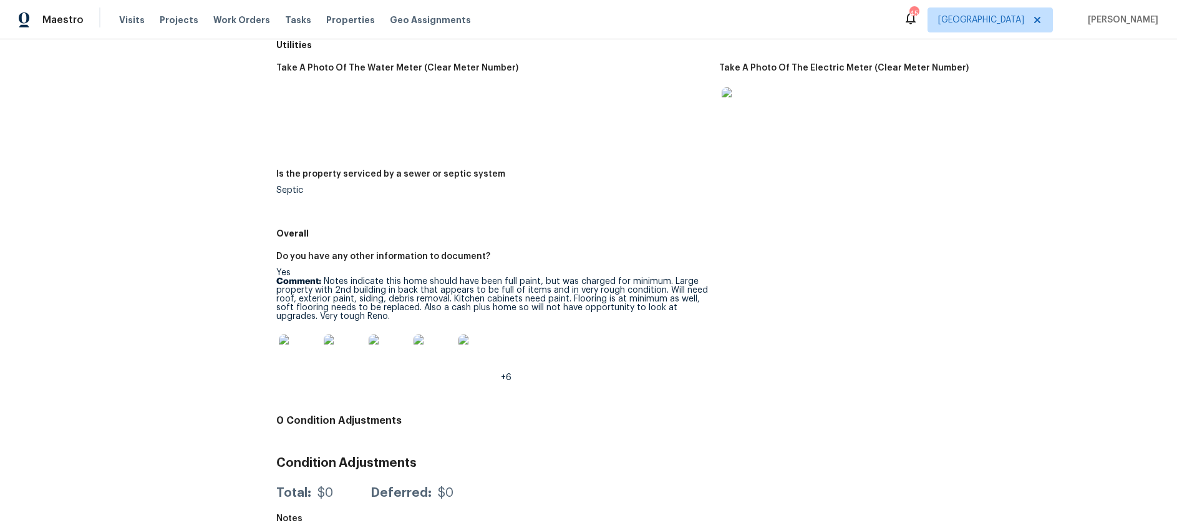
click at [305, 357] on img at bounding box center [299, 354] width 40 height 40
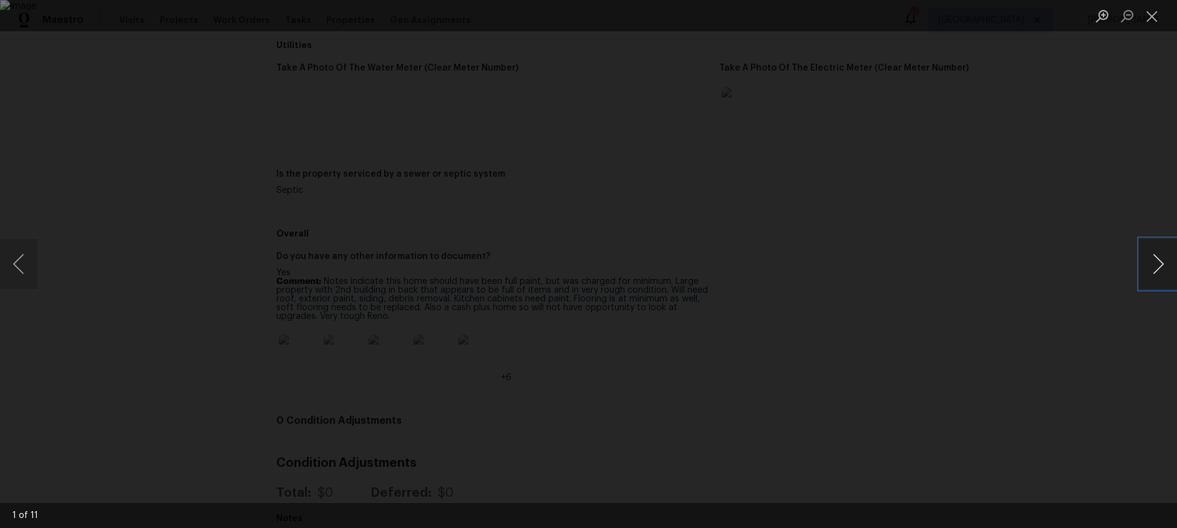
click at [1162, 263] on button "Next image" at bounding box center [1158, 264] width 37 height 50
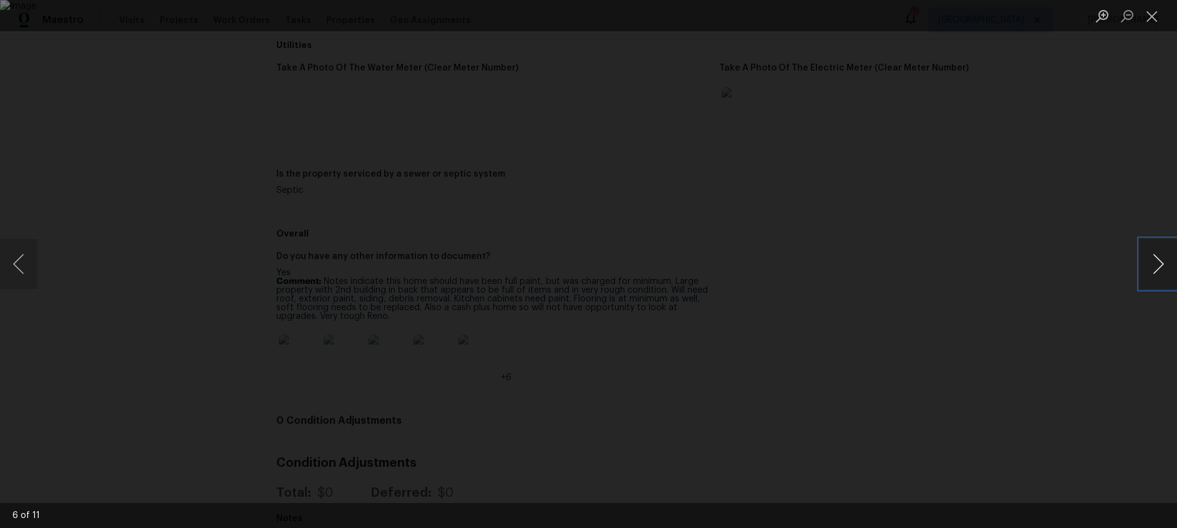
click at [1162, 263] on button "Next image" at bounding box center [1158, 264] width 37 height 50
click at [1153, 13] on button "Close lightbox" at bounding box center [1152, 16] width 25 height 22
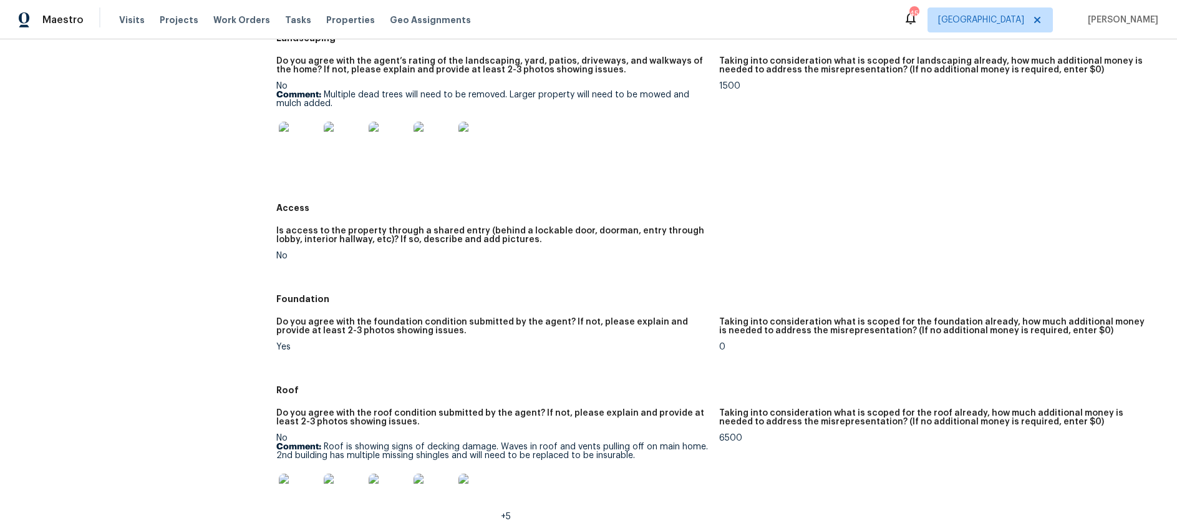
scroll to position [114, 0]
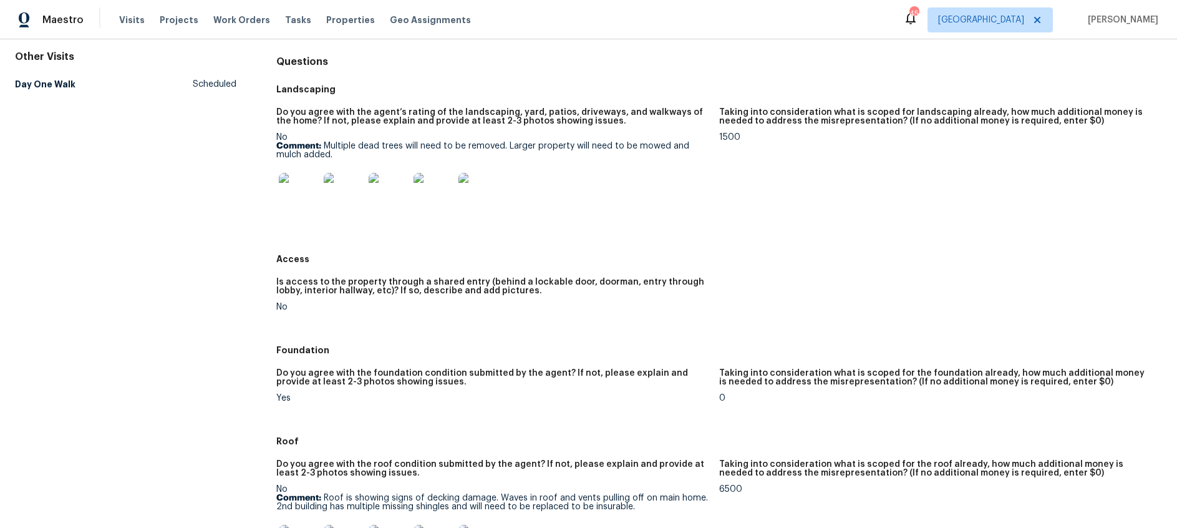
click at [282, 195] on img at bounding box center [299, 193] width 40 height 40
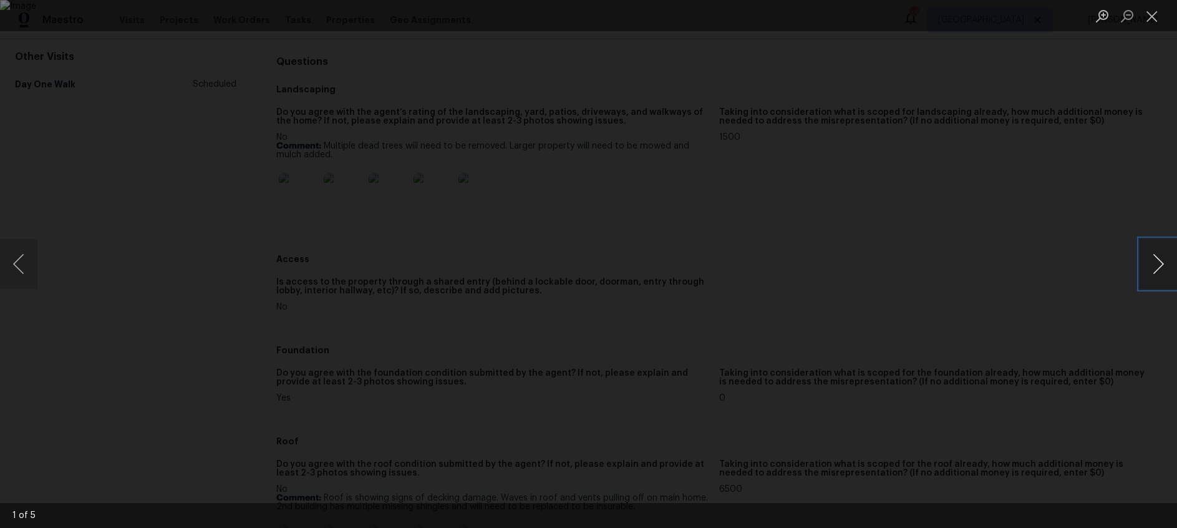
click at [1159, 265] on button "Next image" at bounding box center [1158, 264] width 37 height 50
click at [22, 256] on button "Previous image" at bounding box center [18, 264] width 37 height 50
click at [1155, 264] on button "Next image" at bounding box center [1158, 264] width 37 height 50
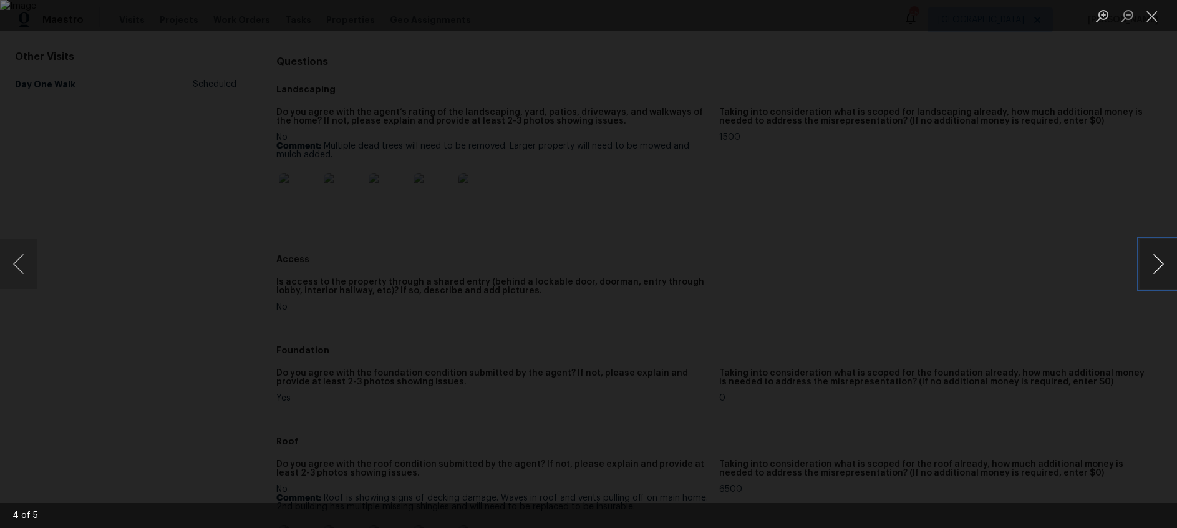
click at [1155, 264] on button "Next image" at bounding box center [1158, 264] width 37 height 50
click at [1158, 17] on button "Close lightbox" at bounding box center [1152, 16] width 25 height 22
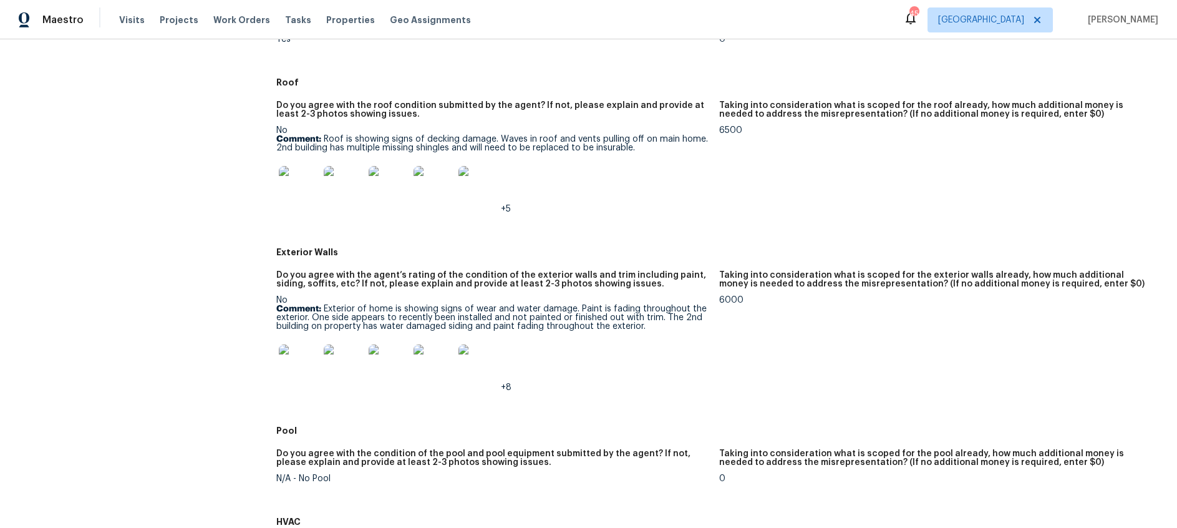
scroll to position [0, 0]
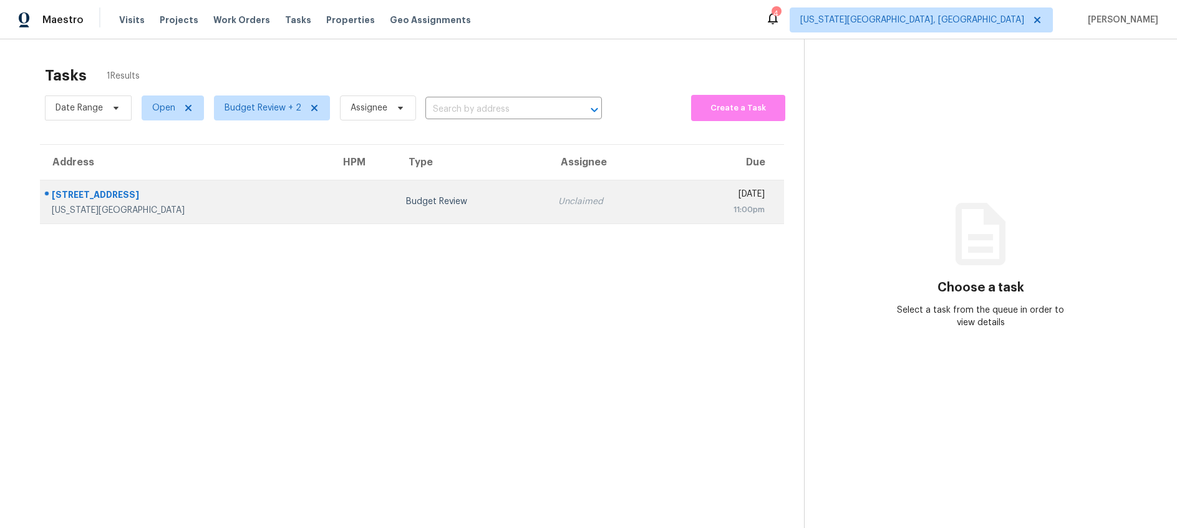
click at [465, 210] on td "Budget Review" at bounding box center [472, 202] width 152 height 44
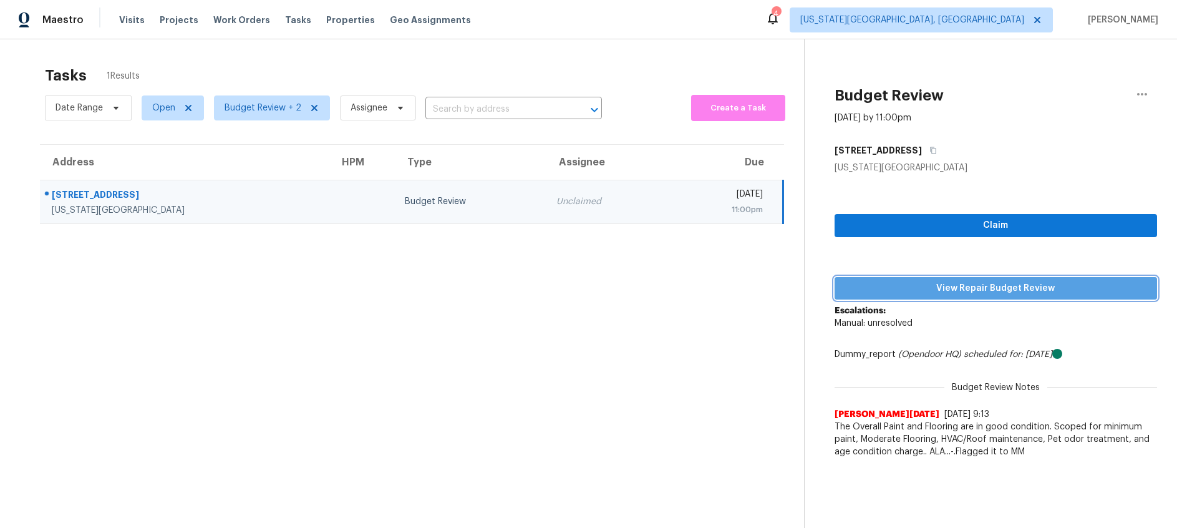
click at [918, 286] on span "View Repair Budget Review" at bounding box center [996, 289] width 303 height 16
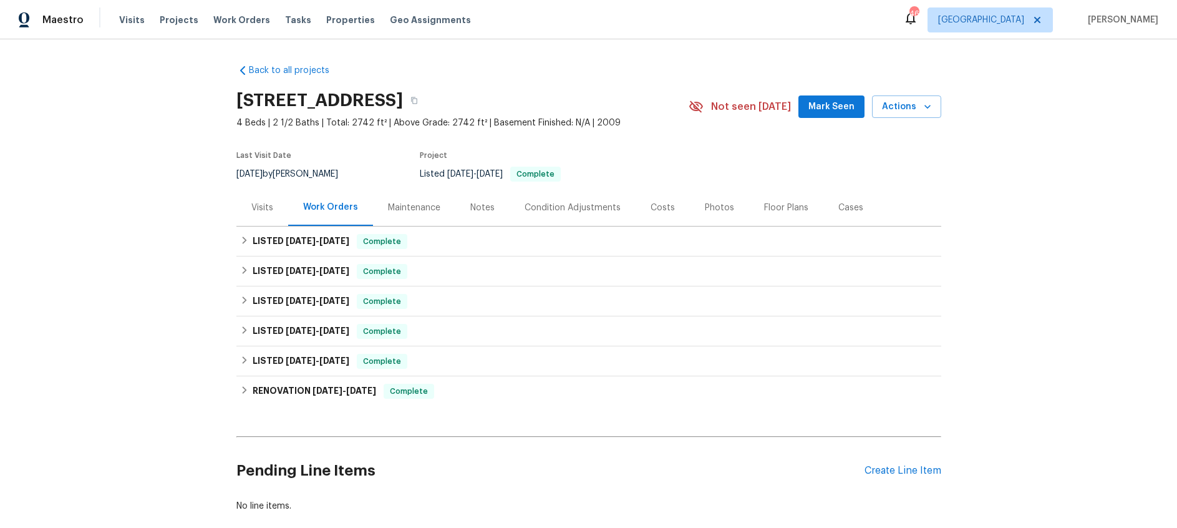
click at [399, 210] on div "Maintenance" at bounding box center [414, 208] width 52 height 12
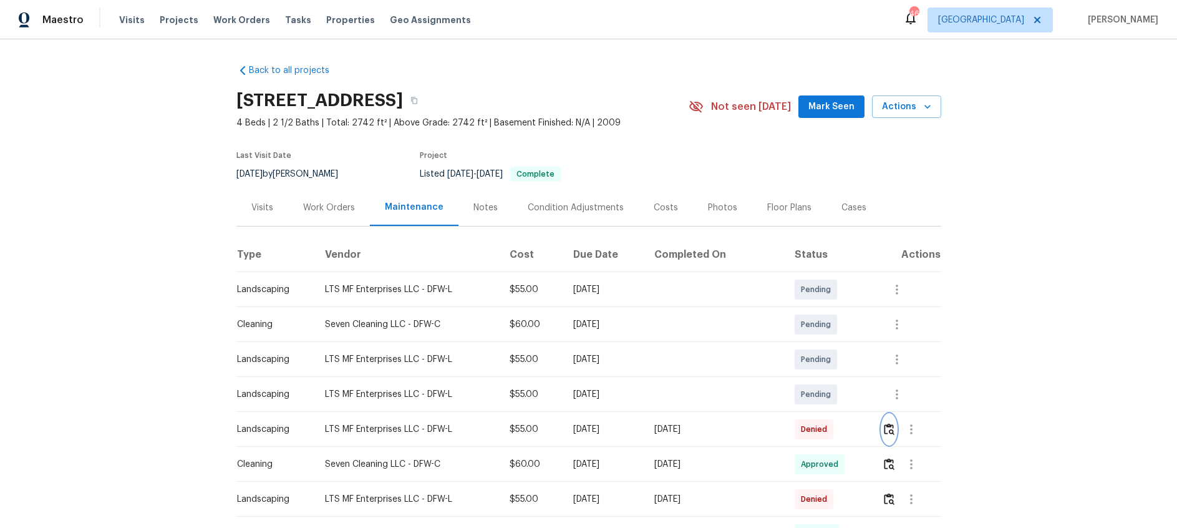
click at [891, 427] on img "button" at bounding box center [889, 429] width 11 height 12
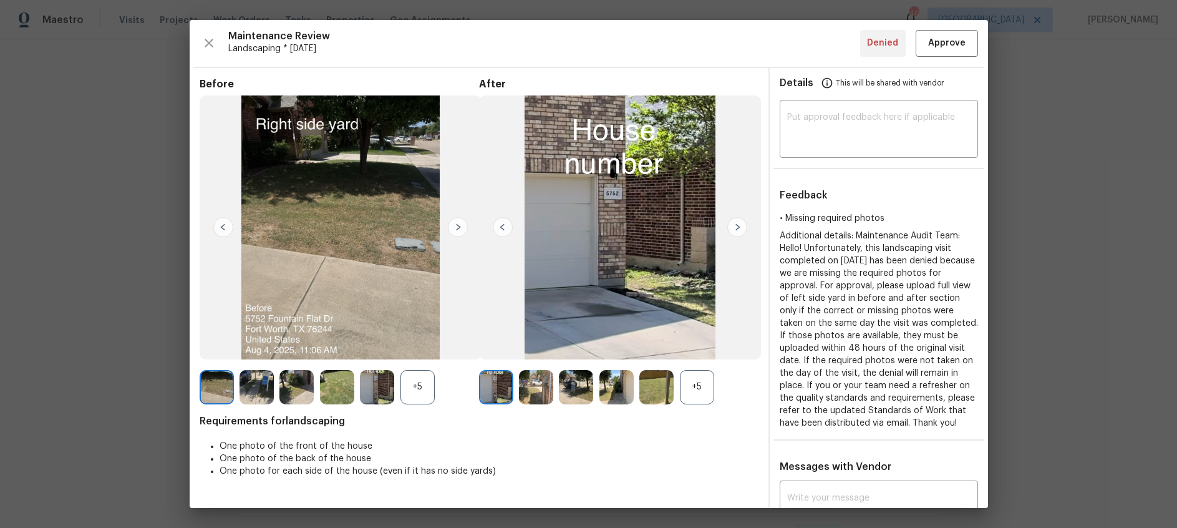
click at [737, 227] on img at bounding box center [737, 227] width 20 height 20
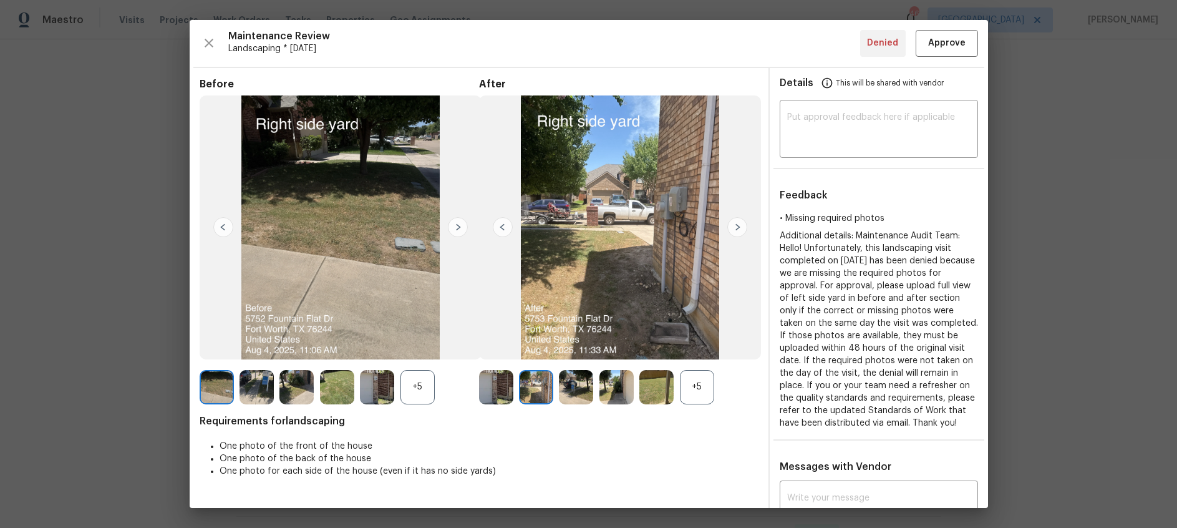
click at [737, 227] on img at bounding box center [737, 227] width 20 height 20
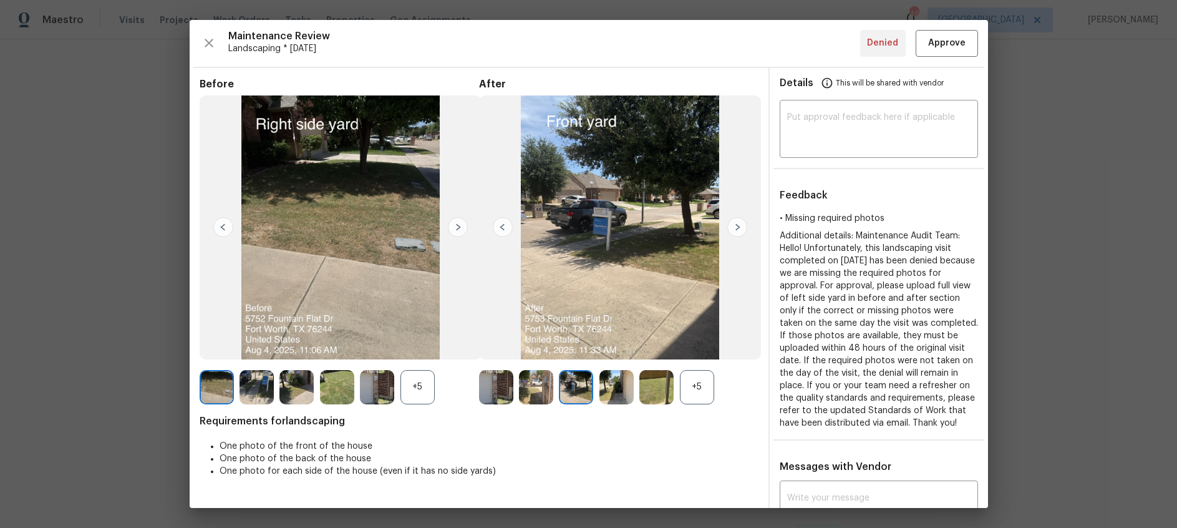
click at [737, 227] on img at bounding box center [737, 227] width 20 height 20
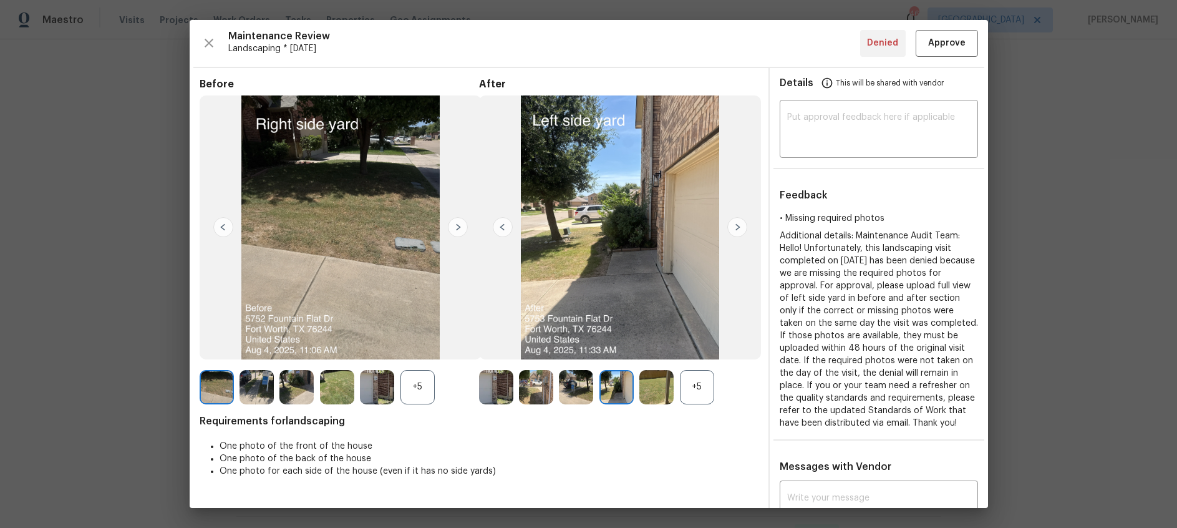
click at [737, 227] on img at bounding box center [737, 227] width 20 height 20
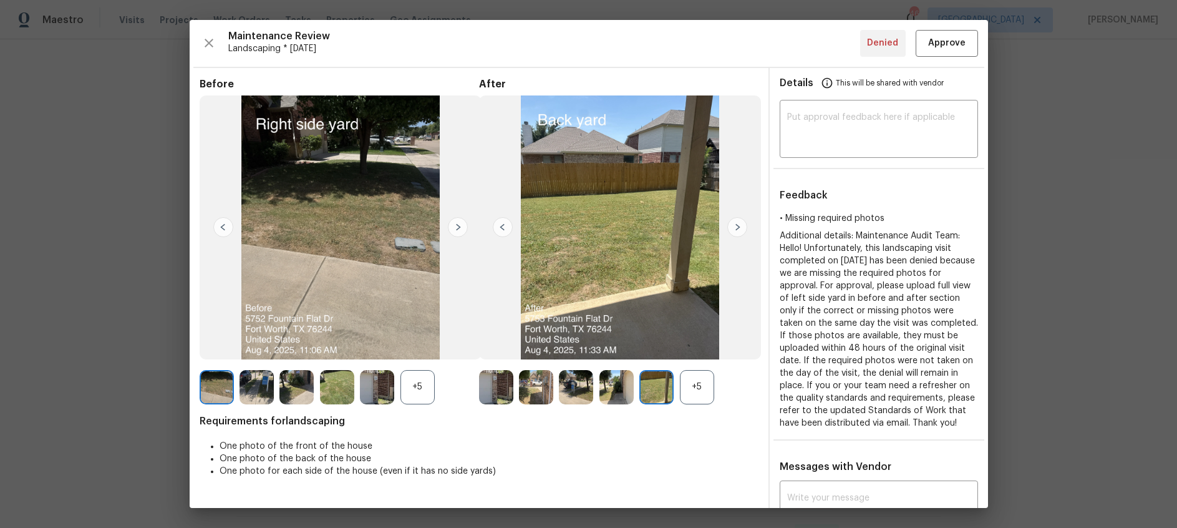
click at [737, 227] on img at bounding box center [737, 227] width 20 height 20
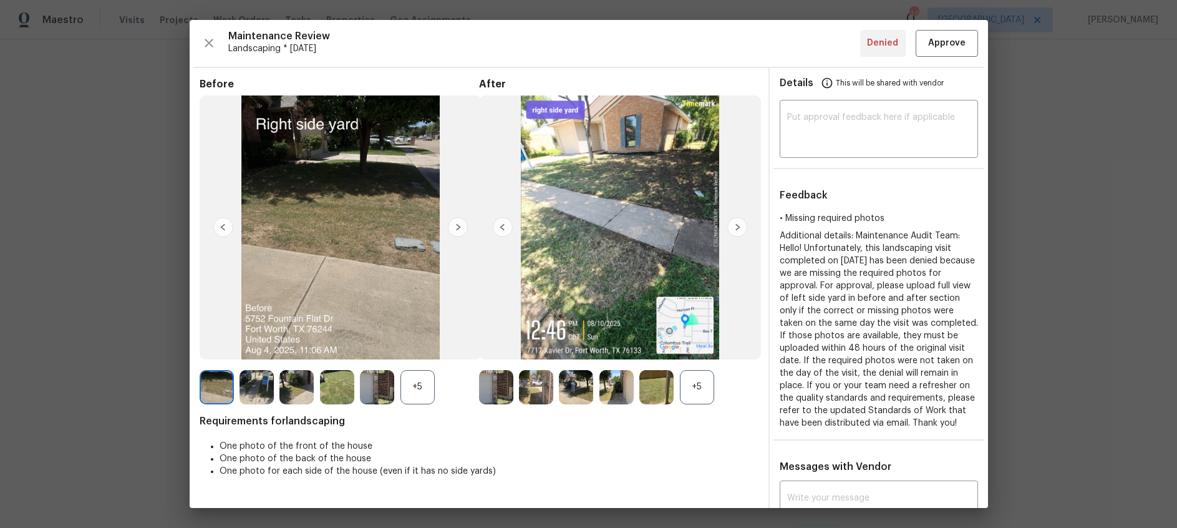
click at [737, 227] on img at bounding box center [737, 227] width 20 height 20
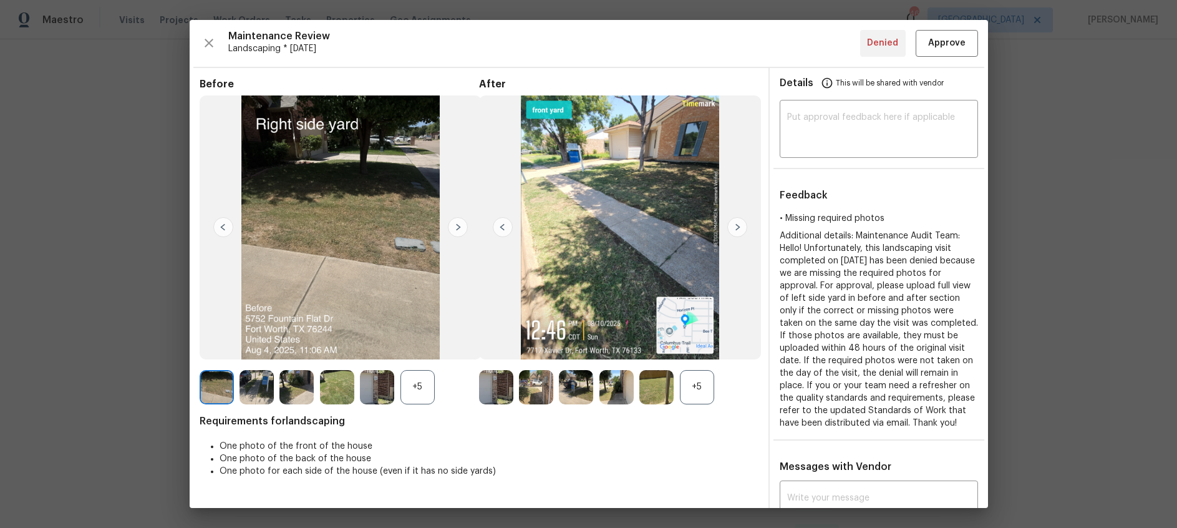
click at [737, 227] on img at bounding box center [737, 227] width 20 height 20
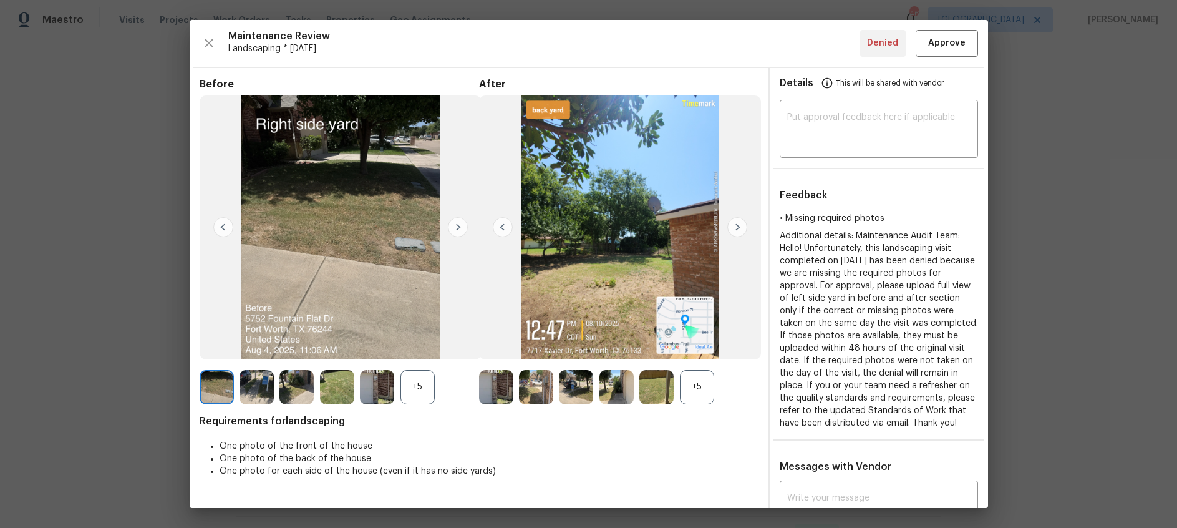
click at [737, 227] on img at bounding box center [737, 227] width 20 height 20
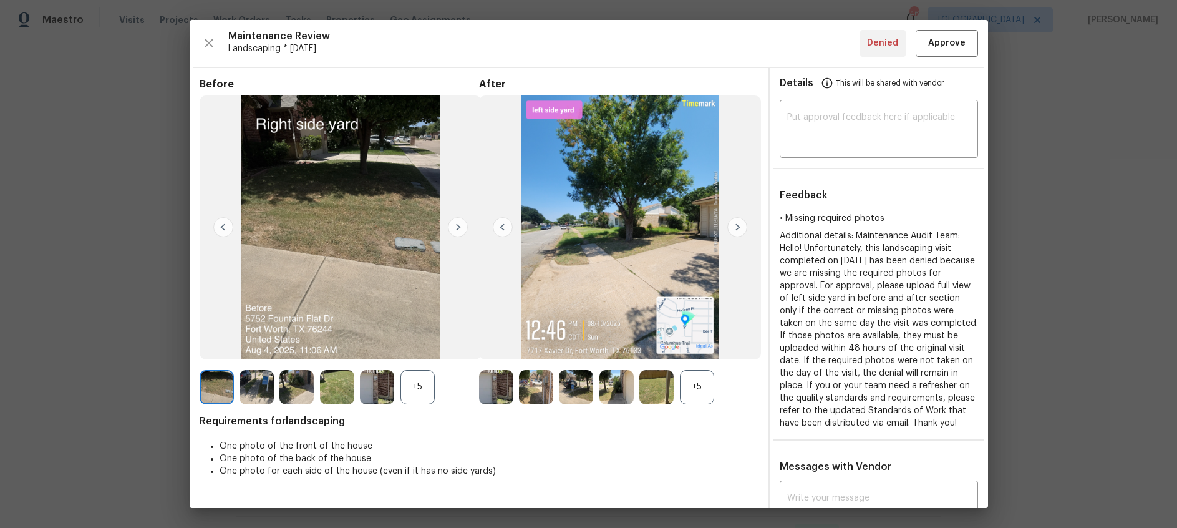
click at [737, 227] on img at bounding box center [737, 227] width 20 height 20
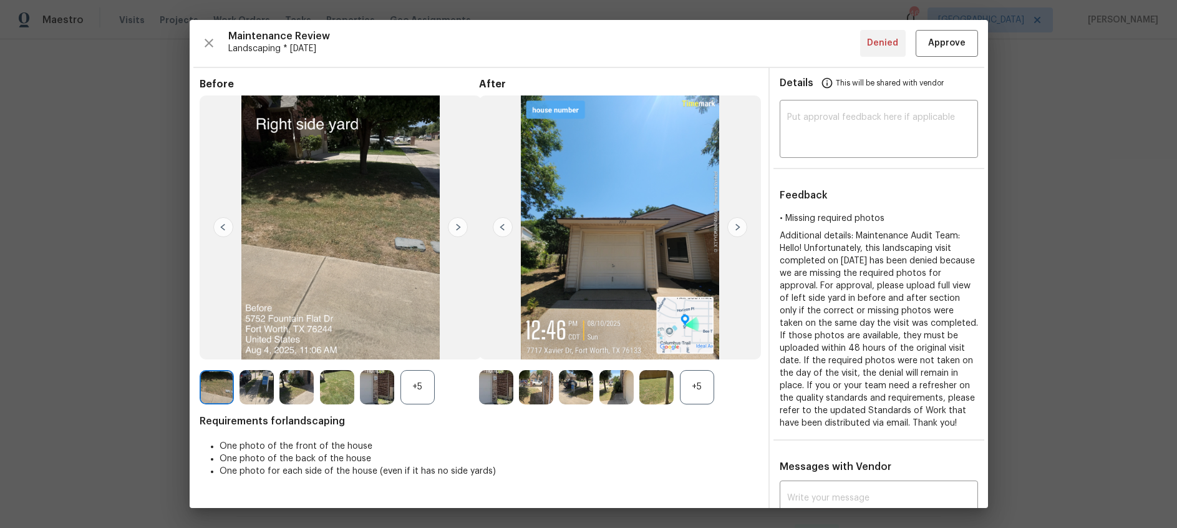
click at [737, 227] on img at bounding box center [737, 227] width 20 height 20
click at [506, 228] on img at bounding box center [503, 227] width 20 height 20
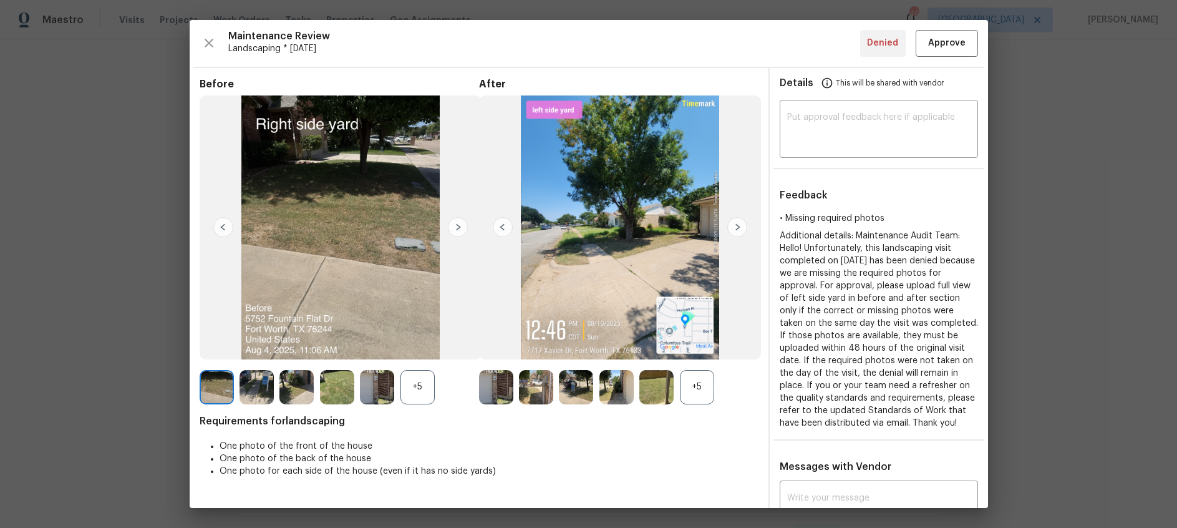
click at [506, 228] on img at bounding box center [503, 227] width 20 height 20
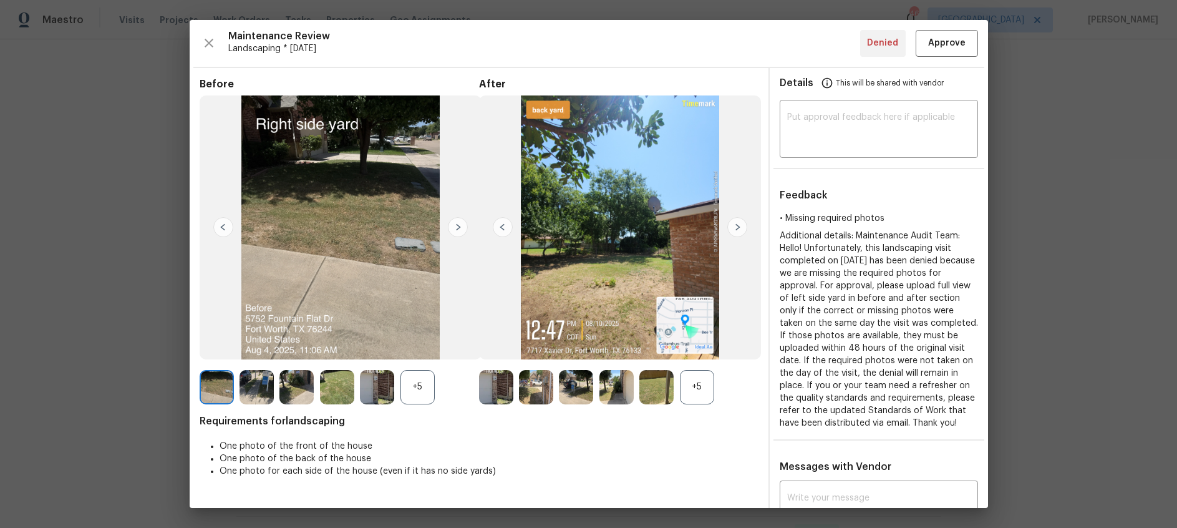
click at [506, 228] on img at bounding box center [503, 227] width 20 height 20
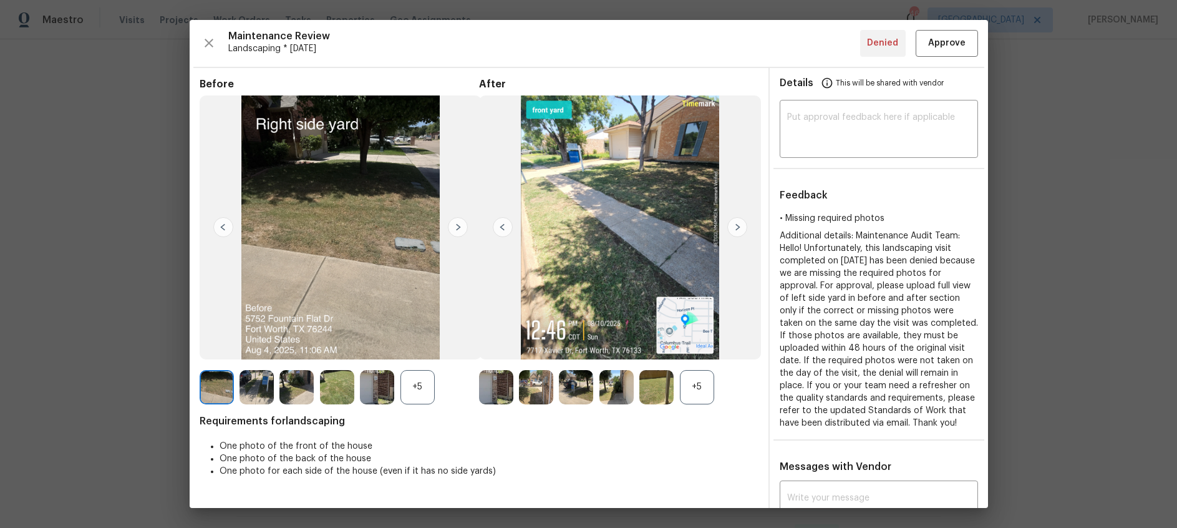
click at [506, 228] on img at bounding box center [503, 227] width 20 height 20
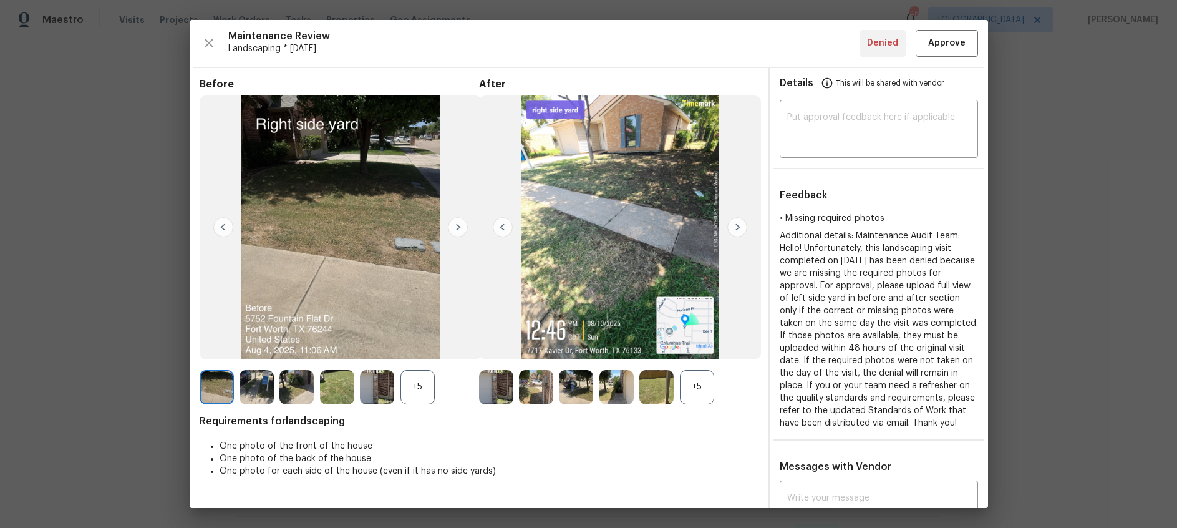
click at [506, 228] on img at bounding box center [503, 227] width 20 height 20
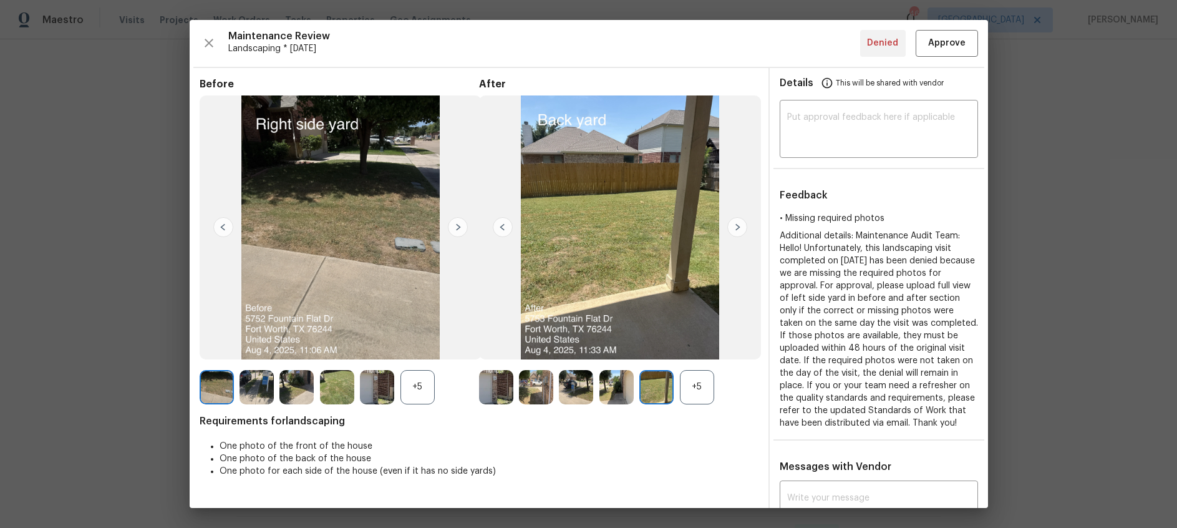
click at [506, 228] on img at bounding box center [503, 227] width 20 height 20
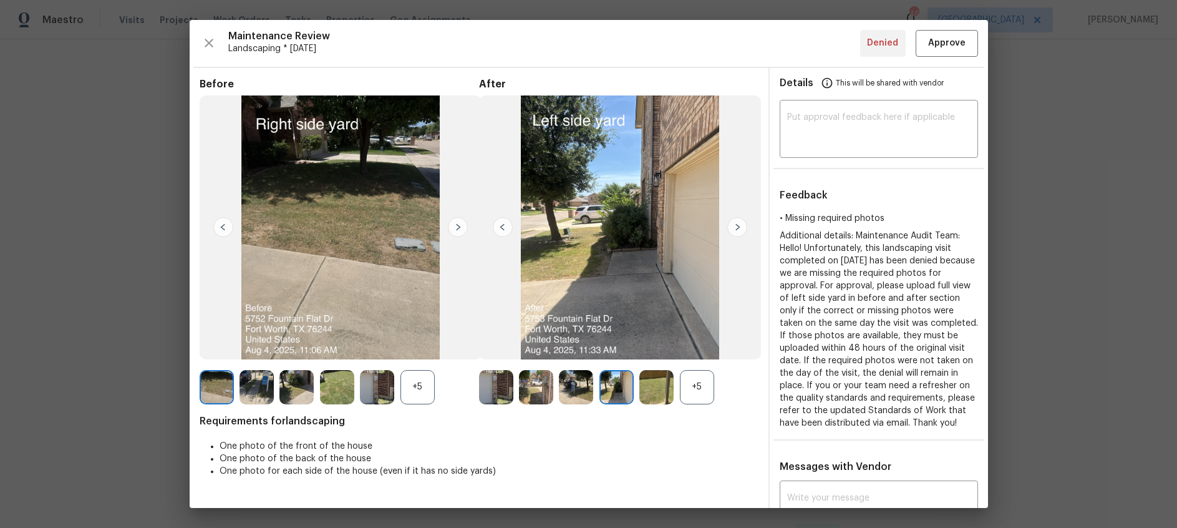
click at [506, 228] on img at bounding box center [503, 227] width 20 height 20
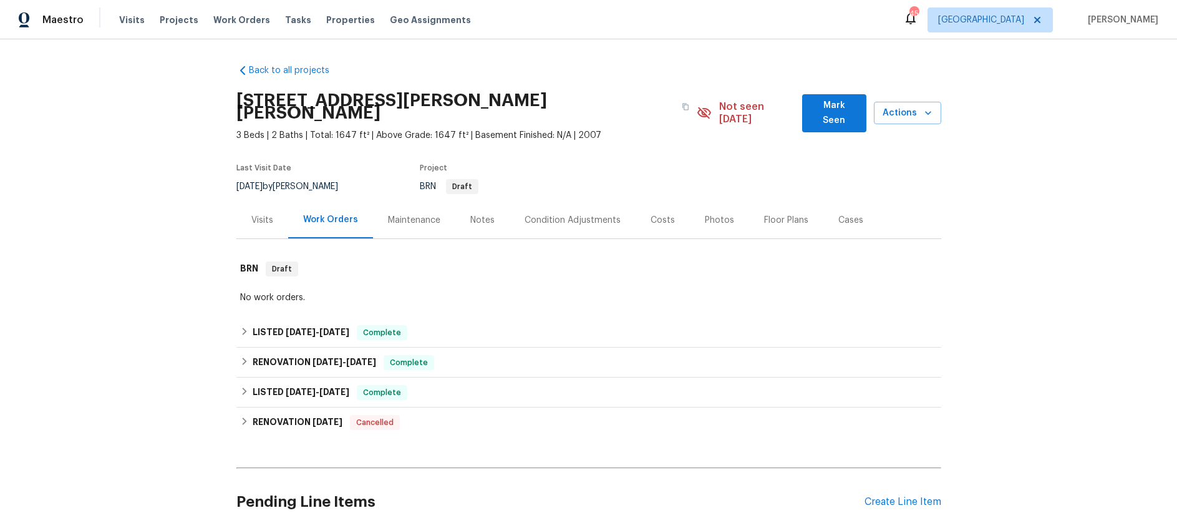
click at [419, 214] on div "Maintenance" at bounding box center [414, 220] width 52 height 12
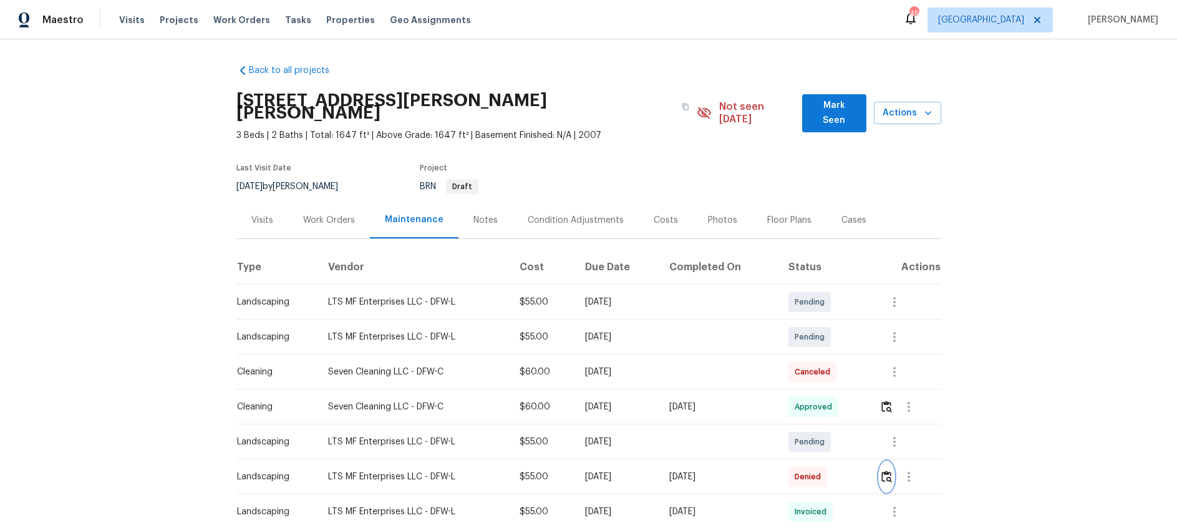
click at [890, 470] on img "button" at bounding box center [886, 476] width 11 height 12
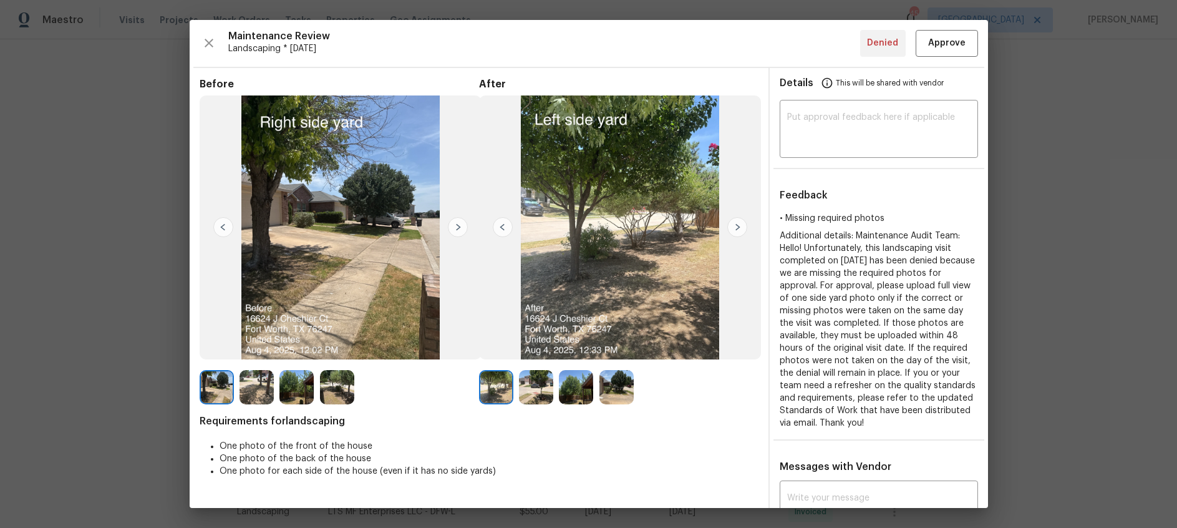
click at [734, 225] on img at bounding box center [737, 227] width 20 height 20
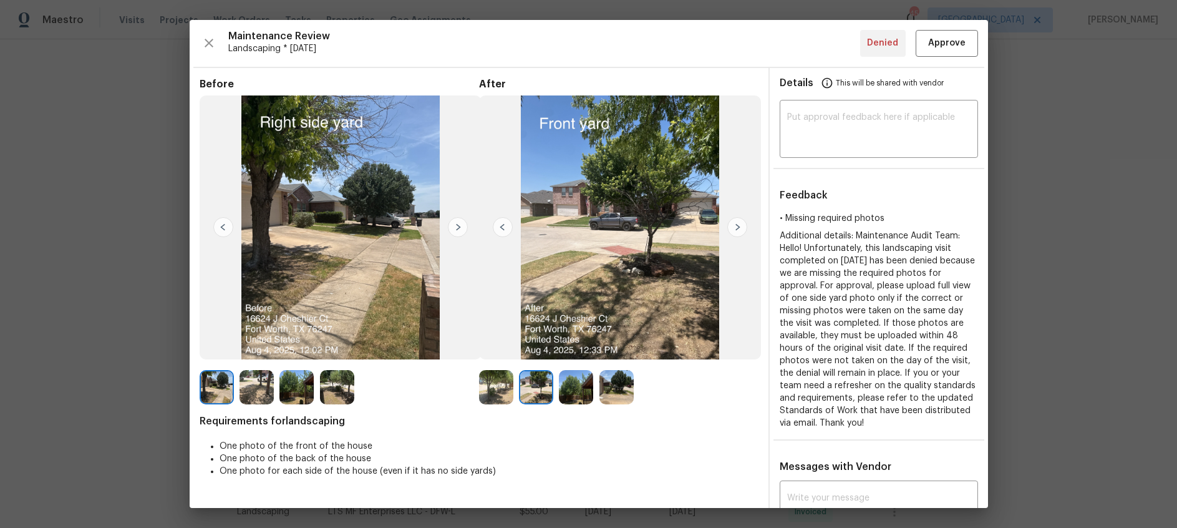
click at [734, 225] on img at bounding box center [737, 227] width 20 height 20
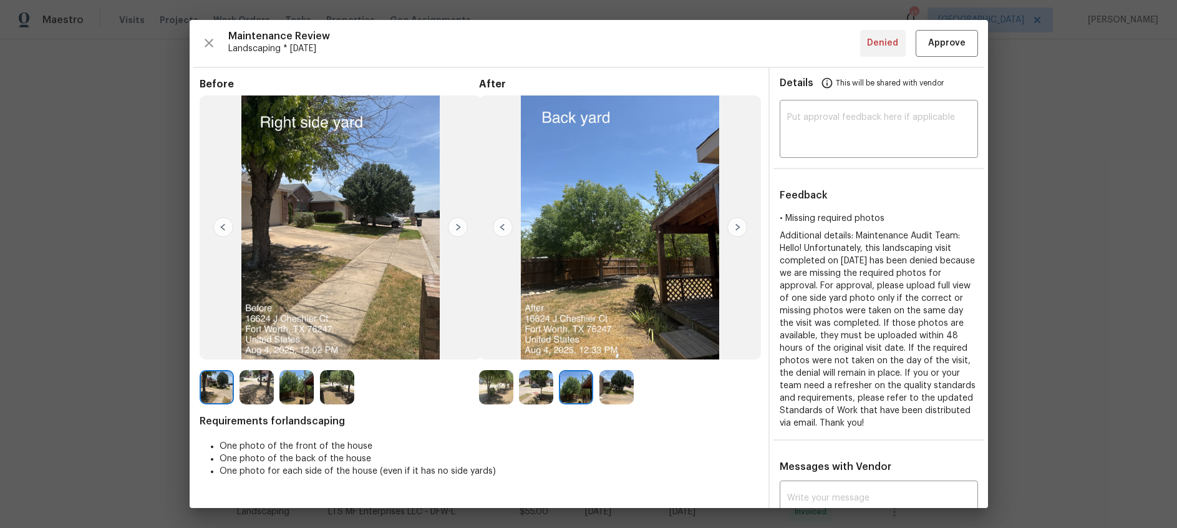
click at [734, 225] on img at bounding box center [737, 227] width 20 height 20
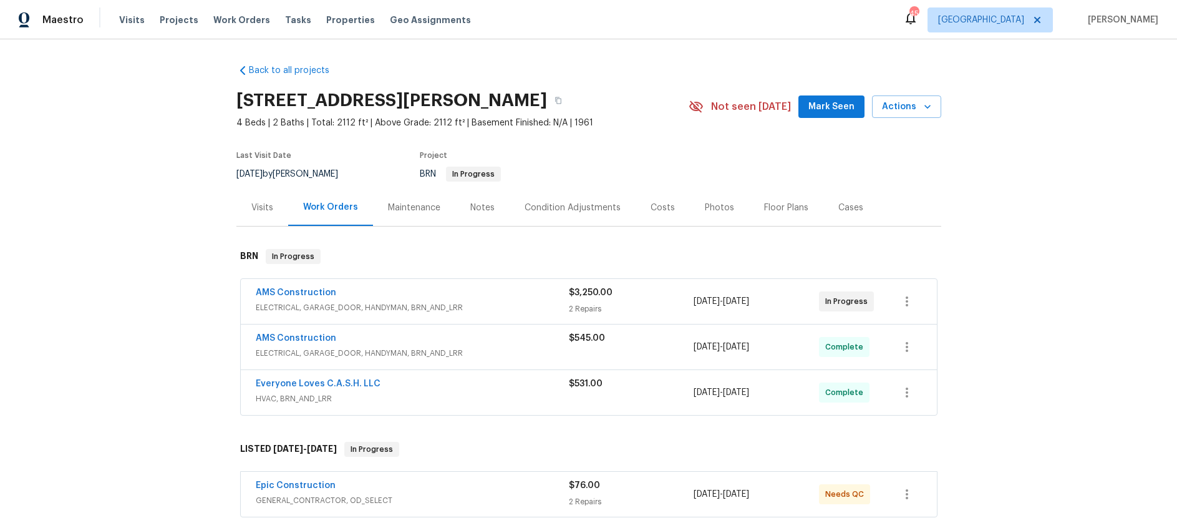
click at [410, 216] on div "Maintenance" at bounding box center [414, 207] width 82 height 37
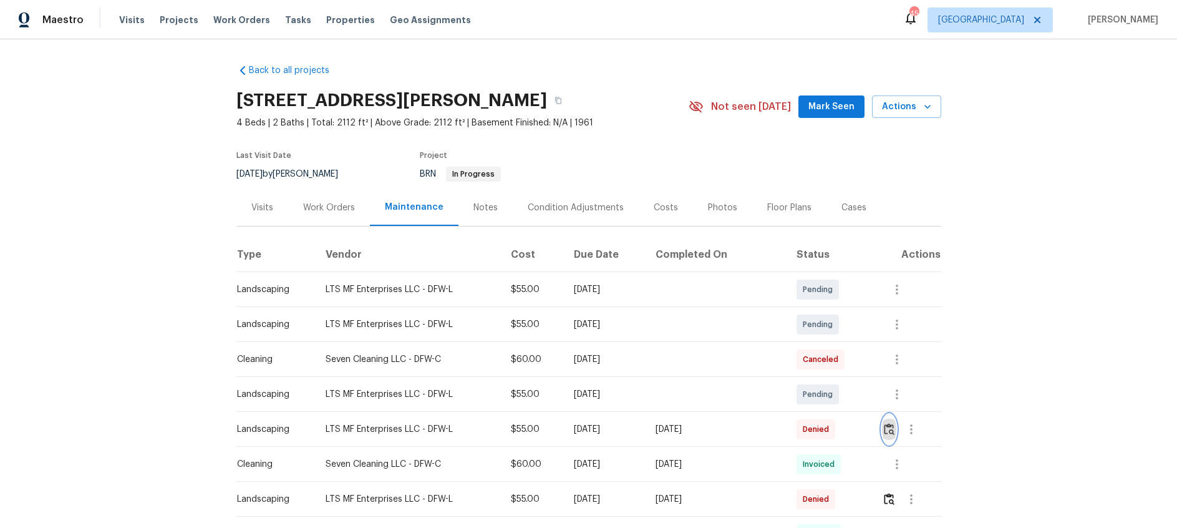
click at [893, 434] on img "button" at bounding box center [889, 429] width 11 height 12
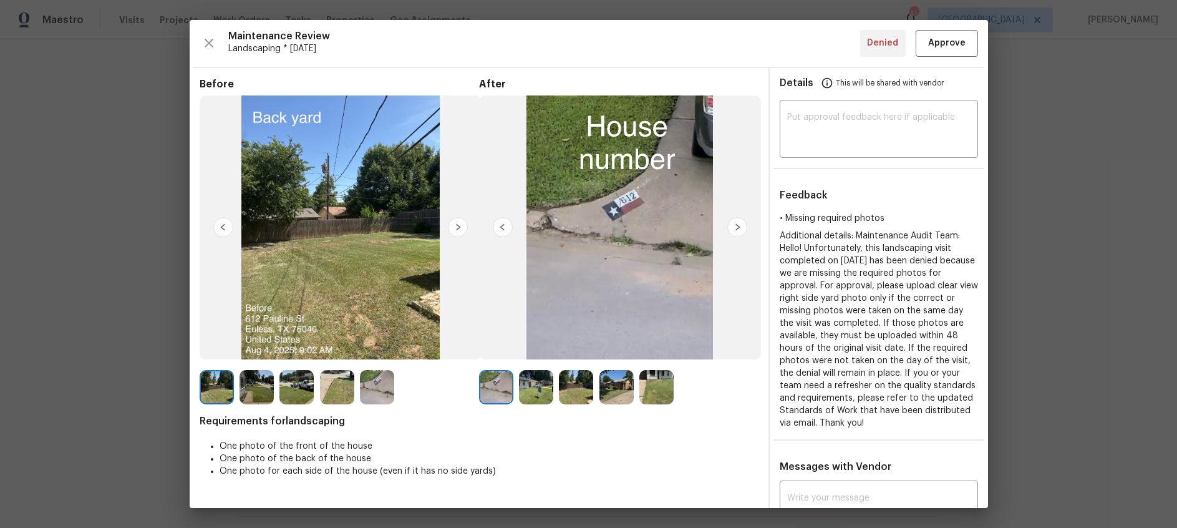
click at [742, 224] on img at bounding box center [737, 227] width 20 height 20
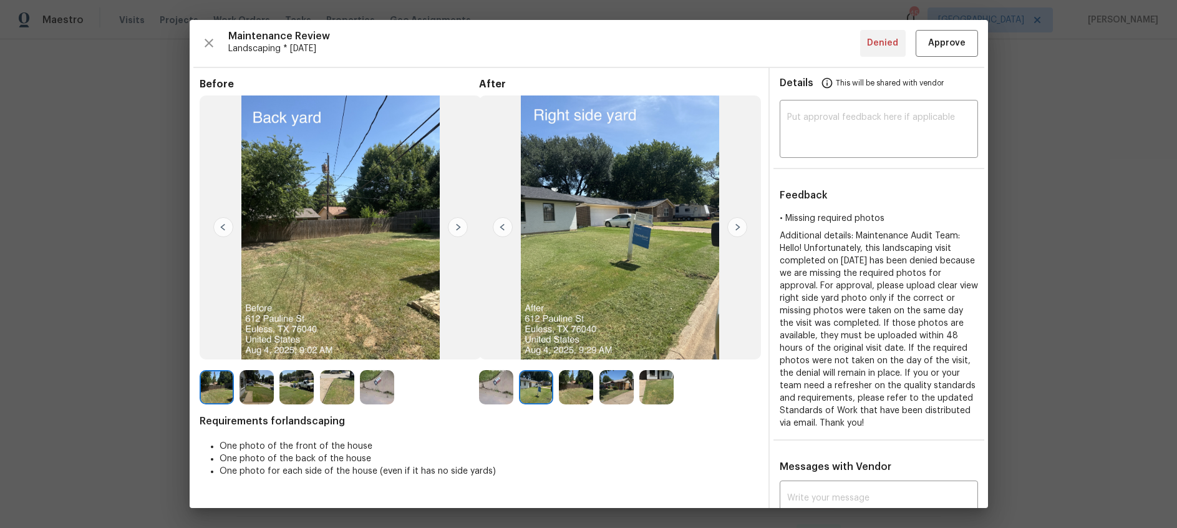
click at [742, 224] on img at bounding box center [737, 227] width 20 height 20
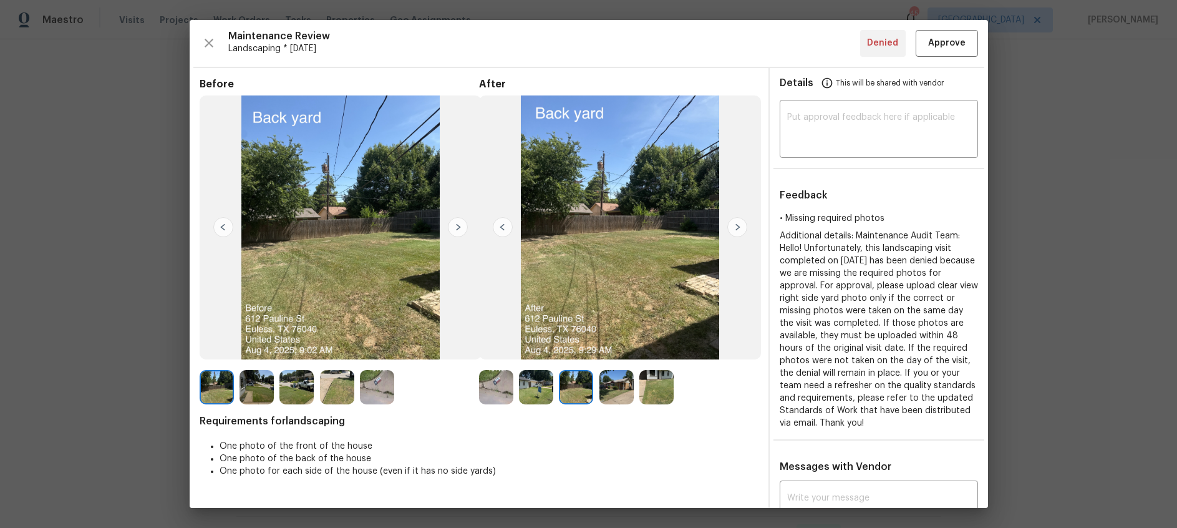
click at [742, 224] on img at bounding box center [737, 227] width 20 height 20
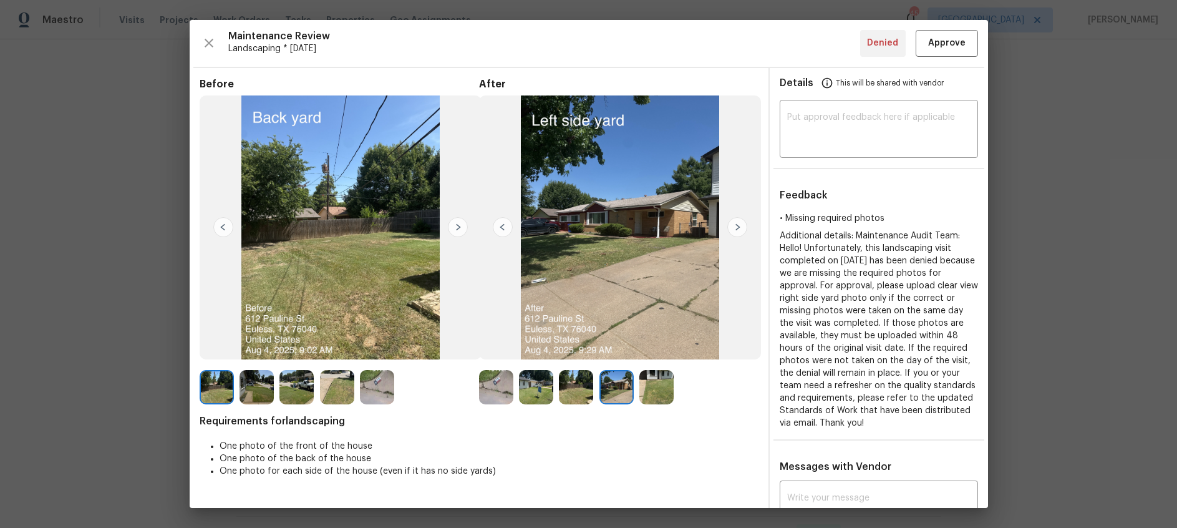
click at [742, 224] on img at bounding box center [737, 227] width 20 height 20
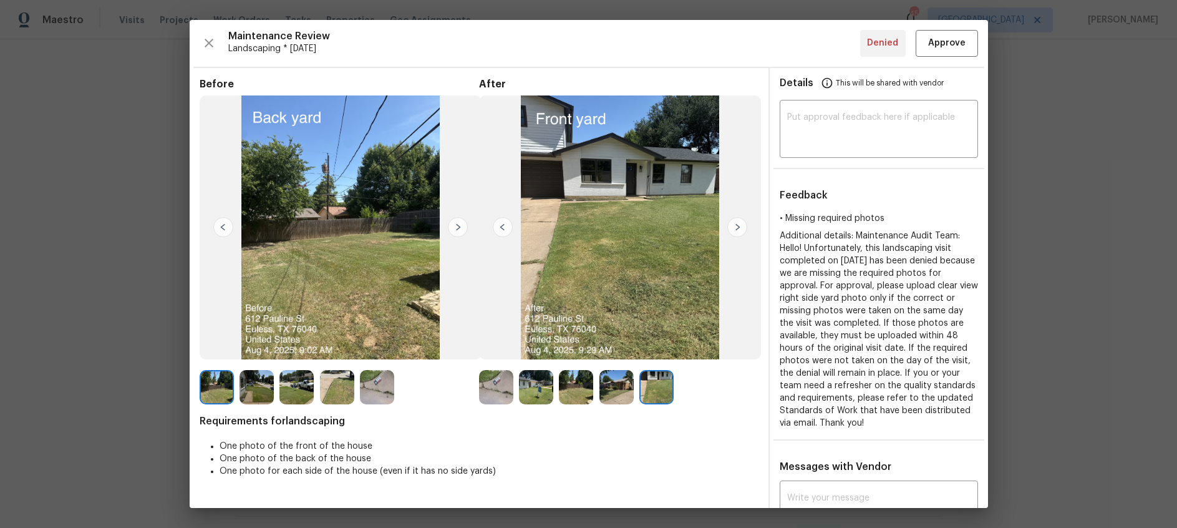
click at [732, 229] on img at bounding box center [737, 227] width 20 height 20
click at [508, 226] on img at bounding box center [503, 227] width 20 height 20
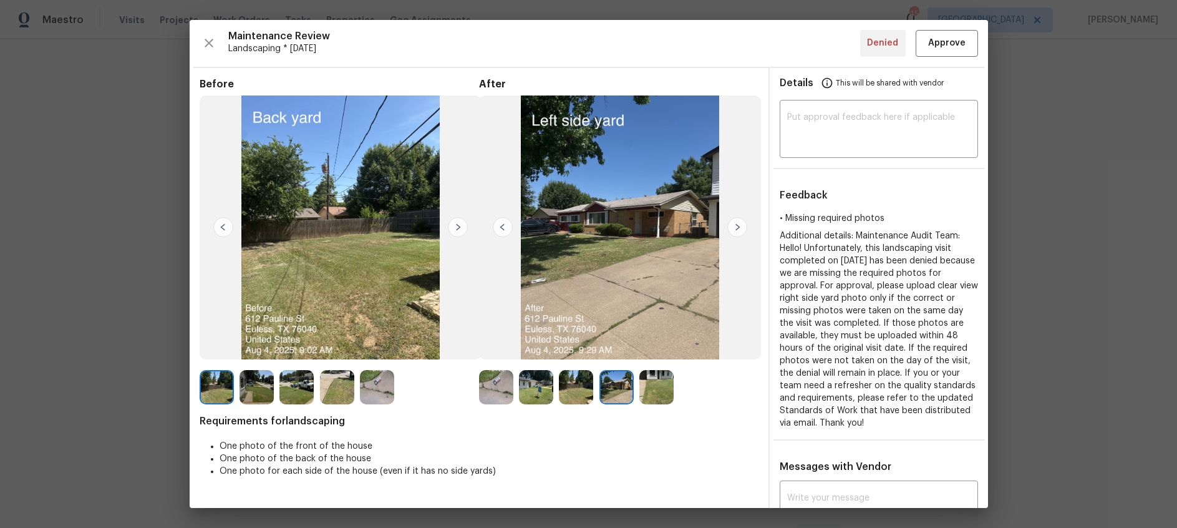
click at [508, 226] on img at bounding box center [503, 227] width 20 height 20
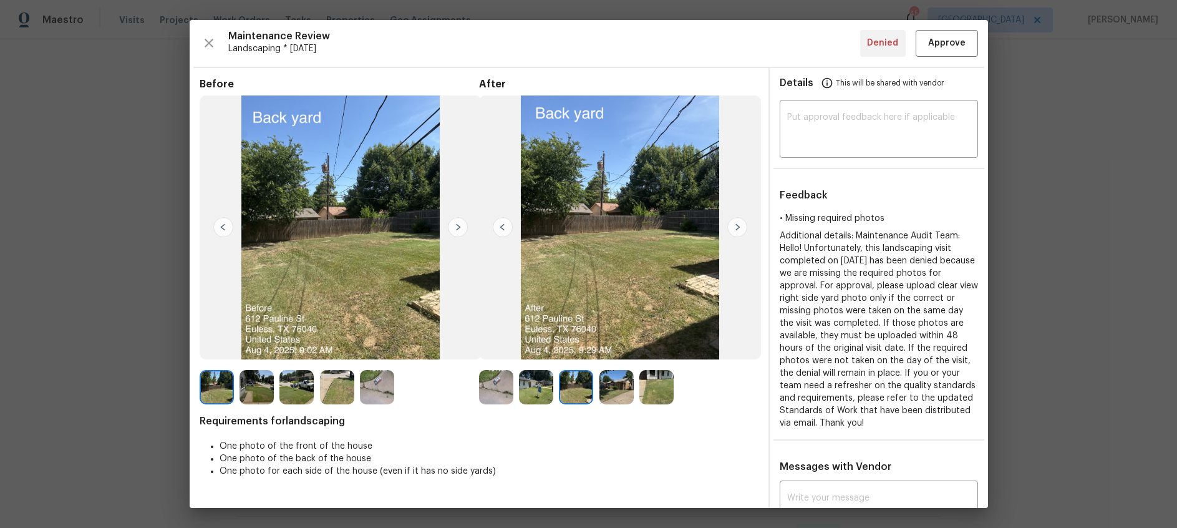
click at [508, 226] on img at bounding box center [503, 227] width 20 height 20
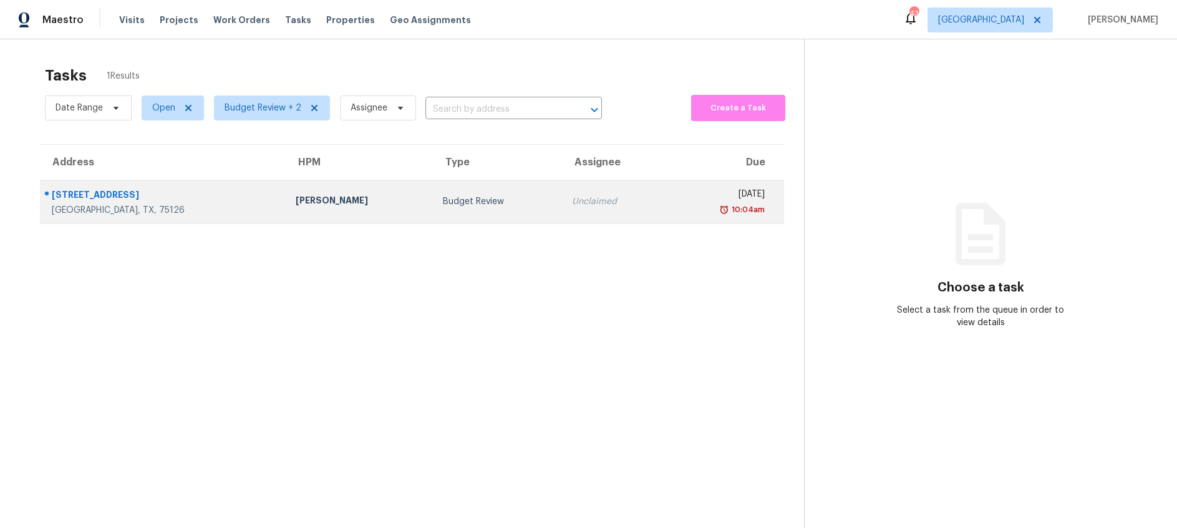
click at [443, 201] on div "Budget Review" at bounding box center [497, 201] width 109 height 12
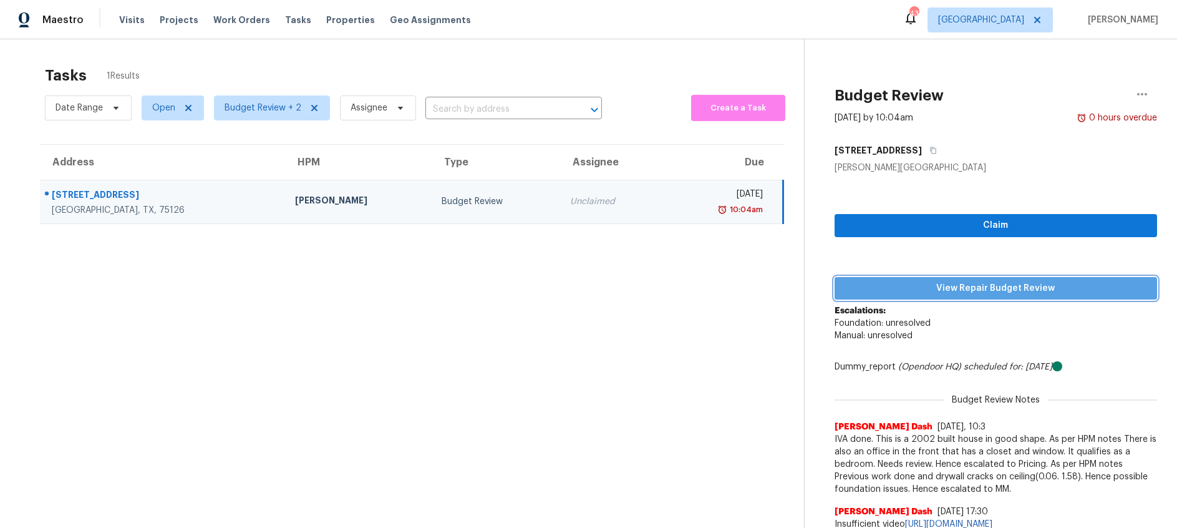
click at [973, 287] on span "View Repair Budget Review" at bounding box center [996, 289] width 303 height 16
